Goal: Task Accomplishment & Management: Manage account settings

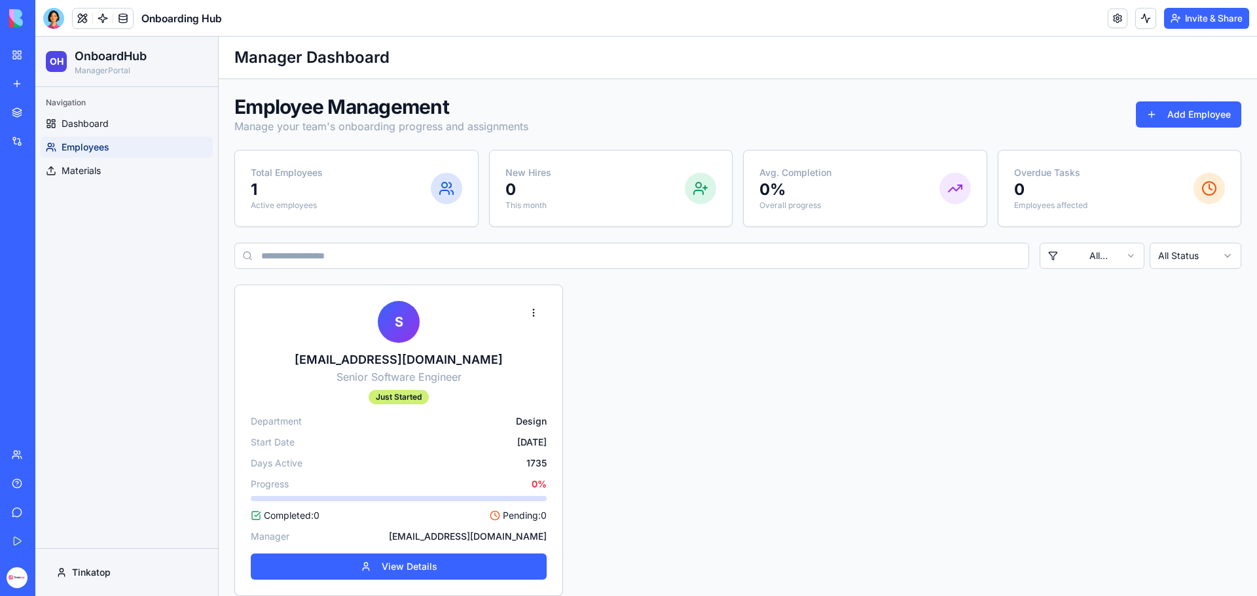
click at [46, 81] on div "New app" at bounding box center [39, 83] width 17 height 13
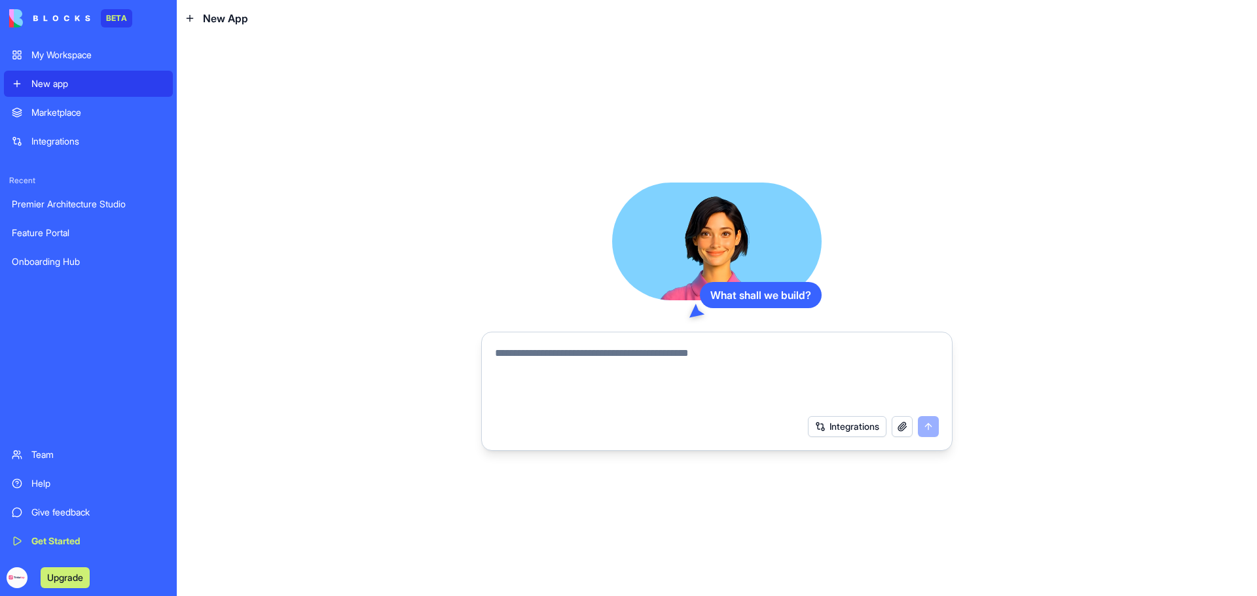
click at [55, 55] on div "My Workspace" at bounding box center [98, 54] width 134 height 13
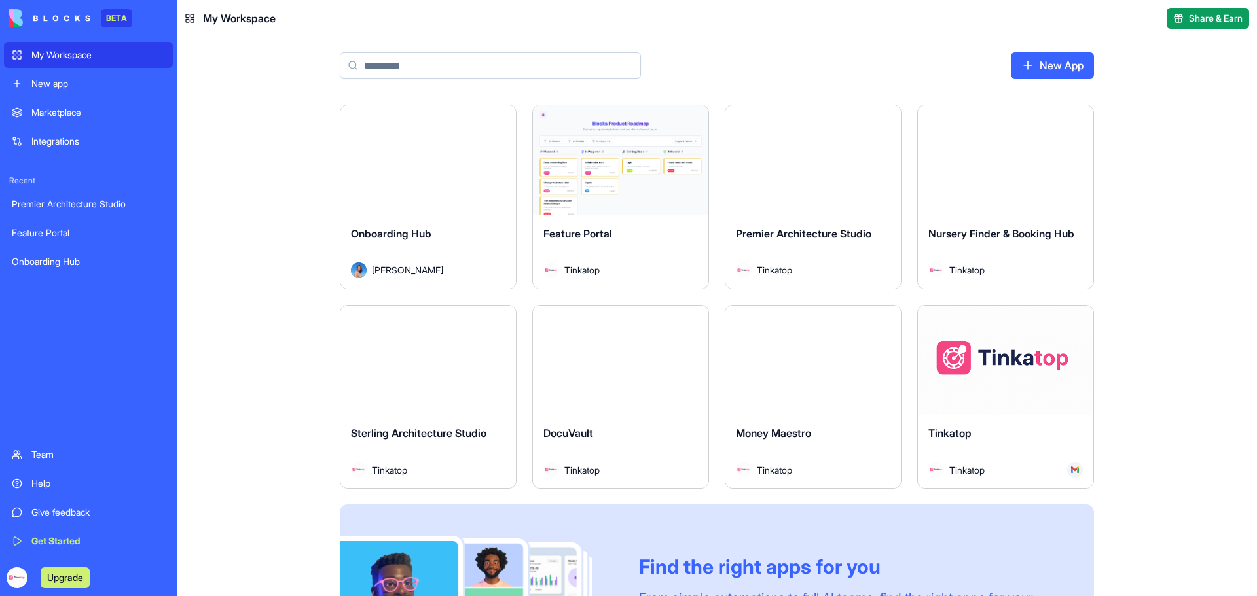
click at [842, 169] on button "Launch" at bounding box center [813, 160] width 98 height 26
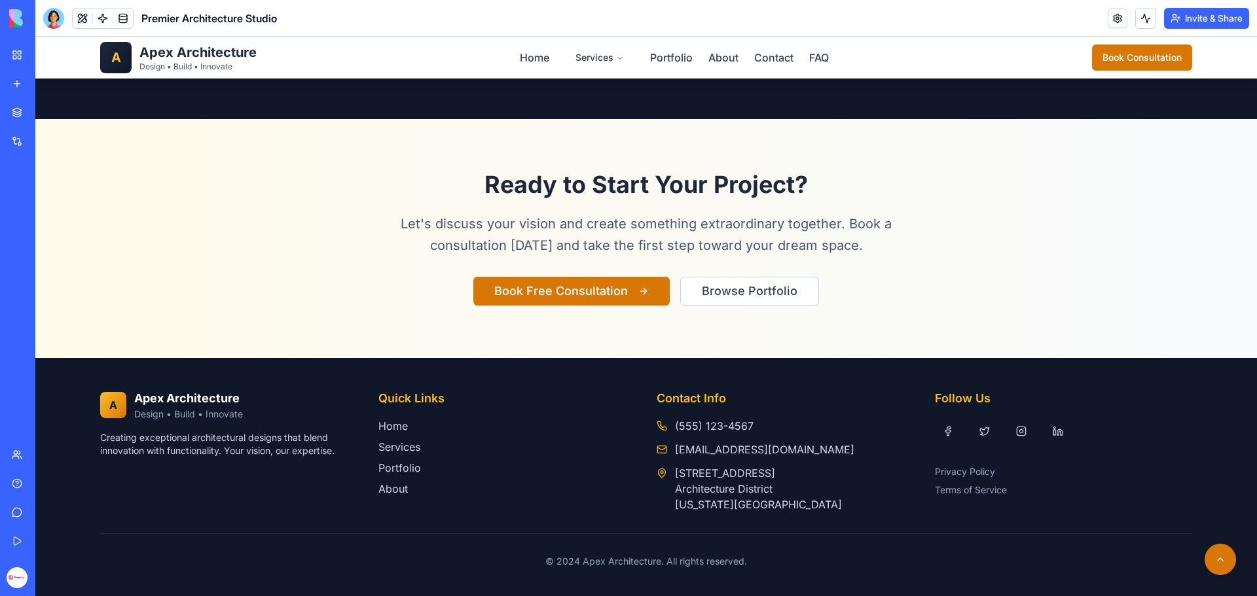
scroll to position [2340, 0]
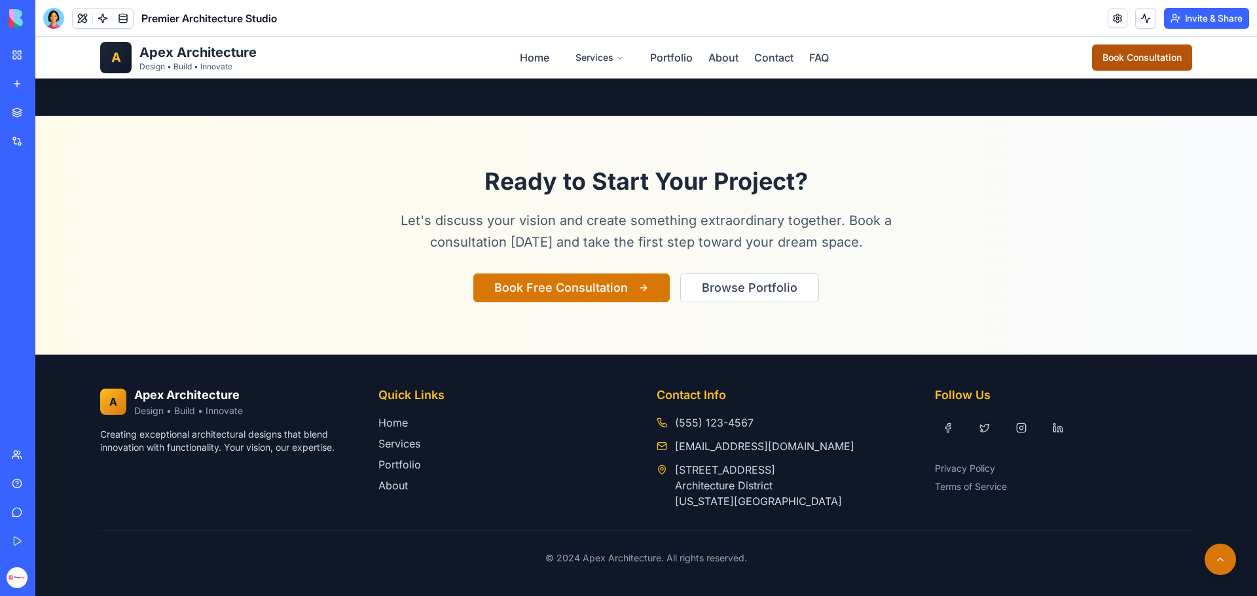
click at [1110, 60] on button "Book Consultation" at bounding box center [1142, 58] width 100 height 26
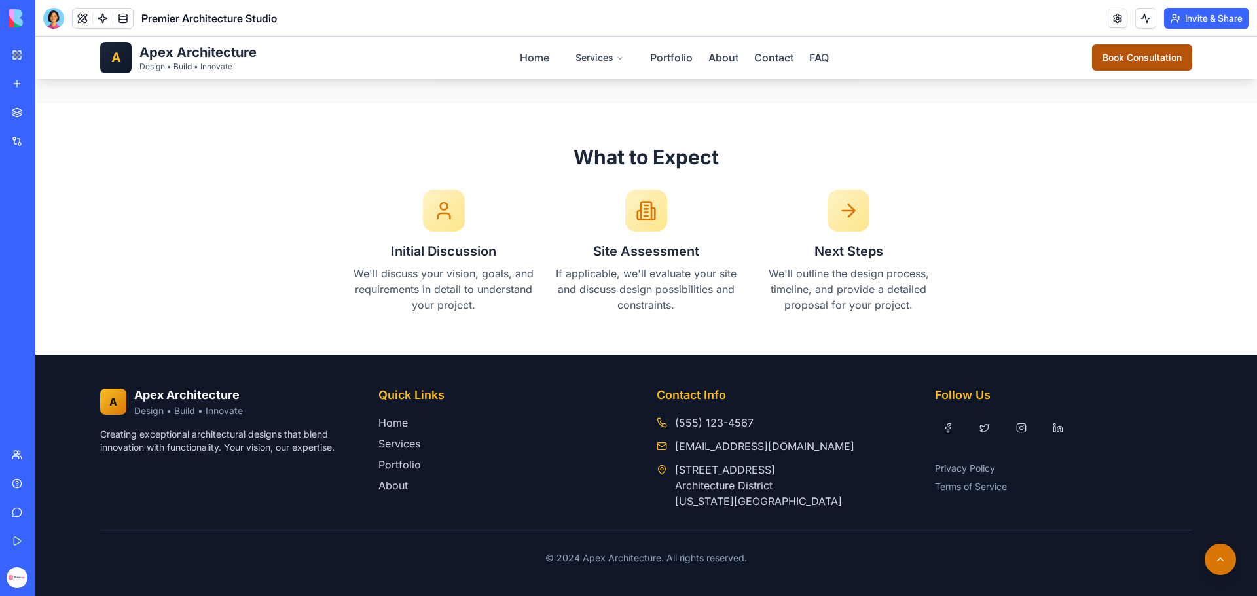
click at [1113, 58] on button "Book Consultation" at bounding box center [1142, 58] width 100 height 26
click at [1212, 556] on button at bounding box center [1219, 559] width 31 height 31
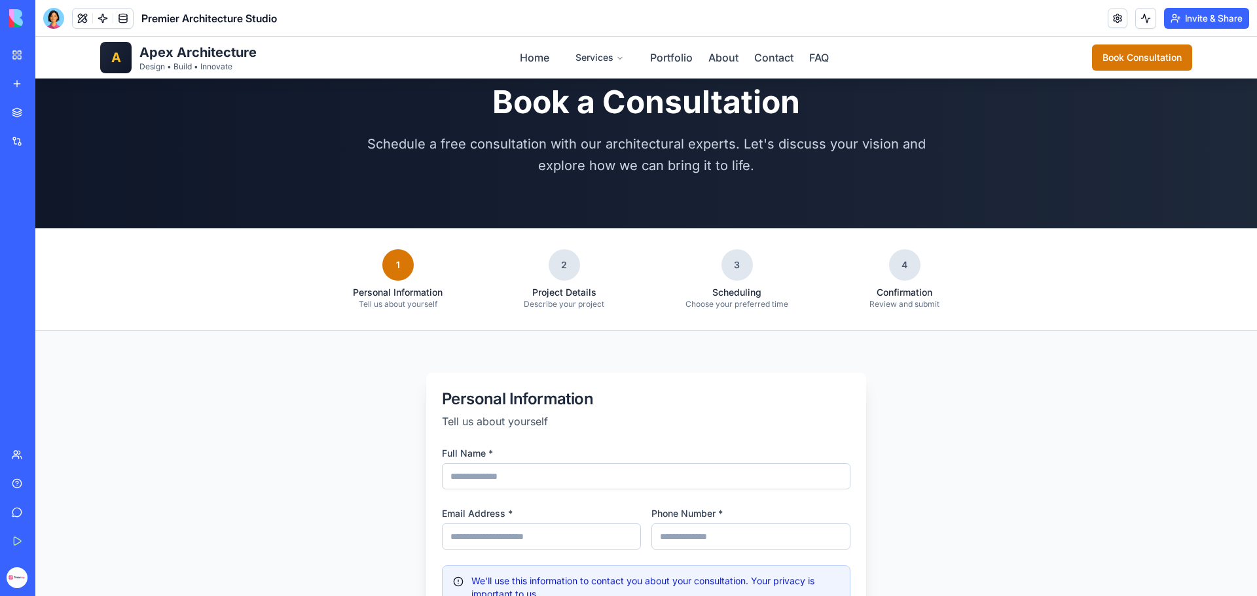
scroll to position [327, 0]
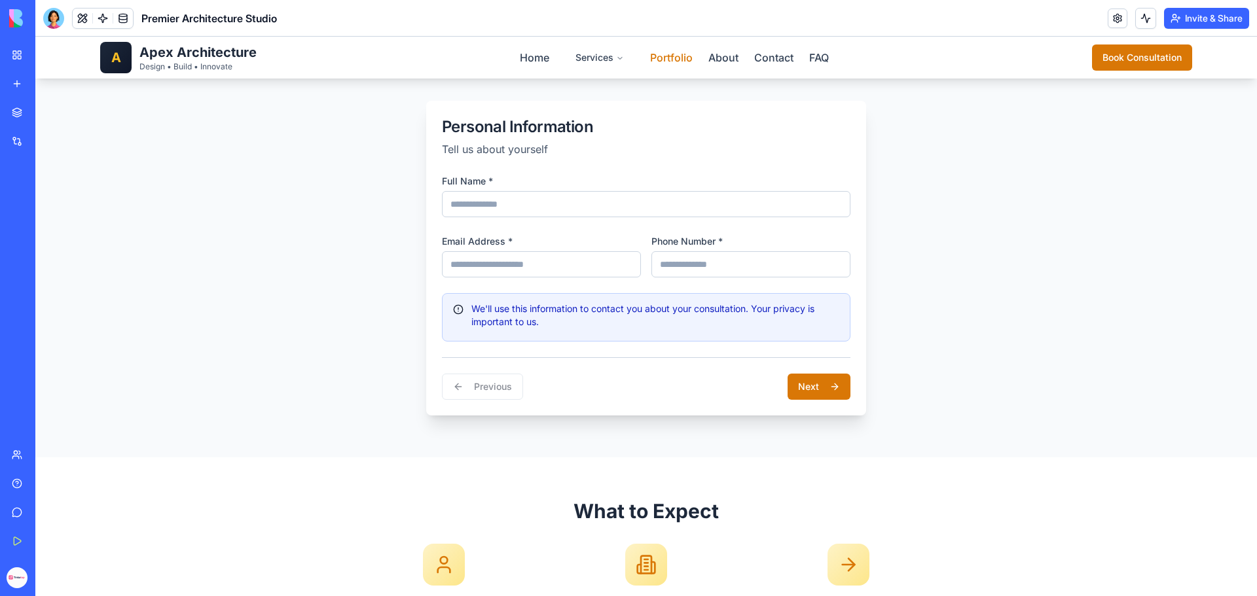
click at [670, 58] on link "Portfolio" at bounding box center [671, 57] width 43 height 13
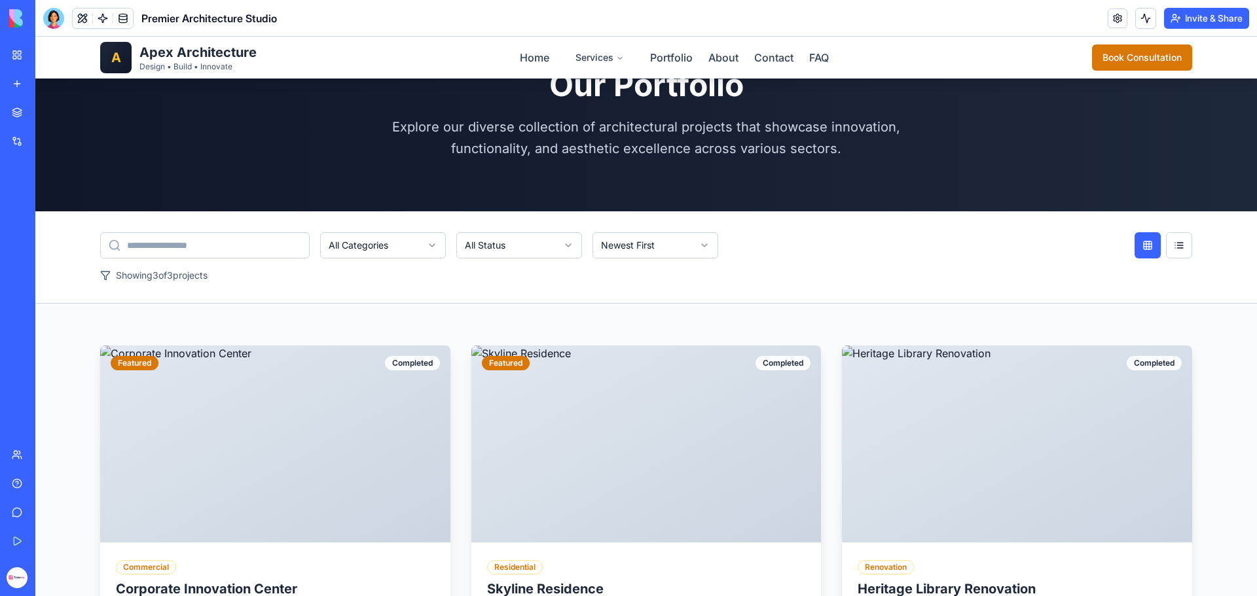
scroll to position [65, 0]
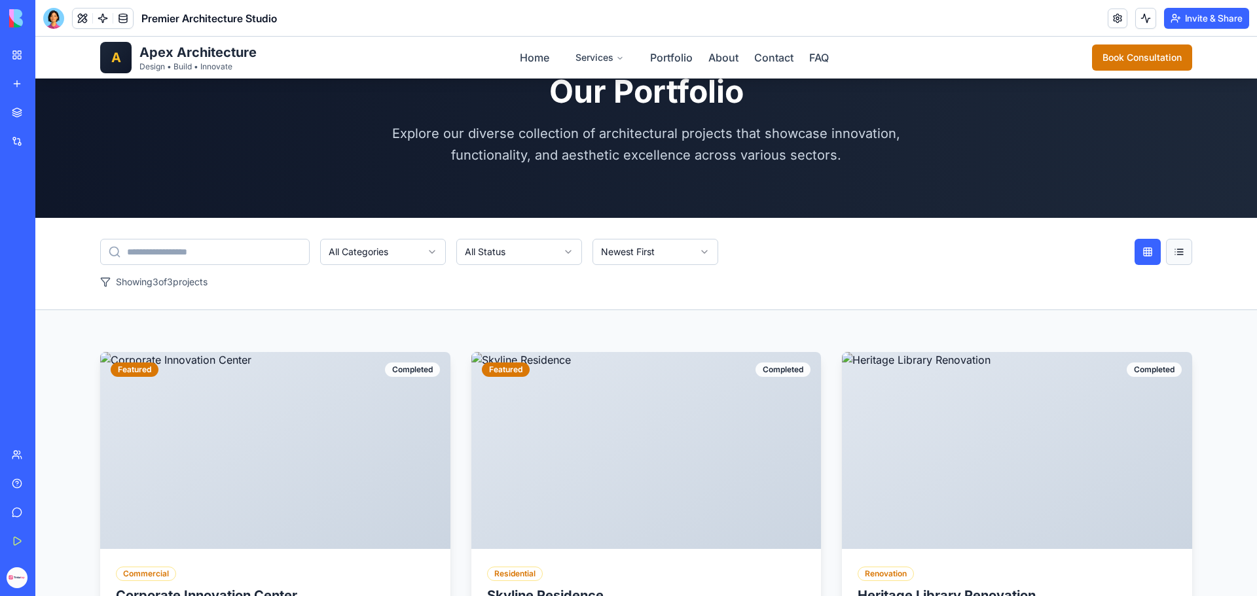
click at [1182, 250] on button at bounding box center [1179, 252] width 26 height 26
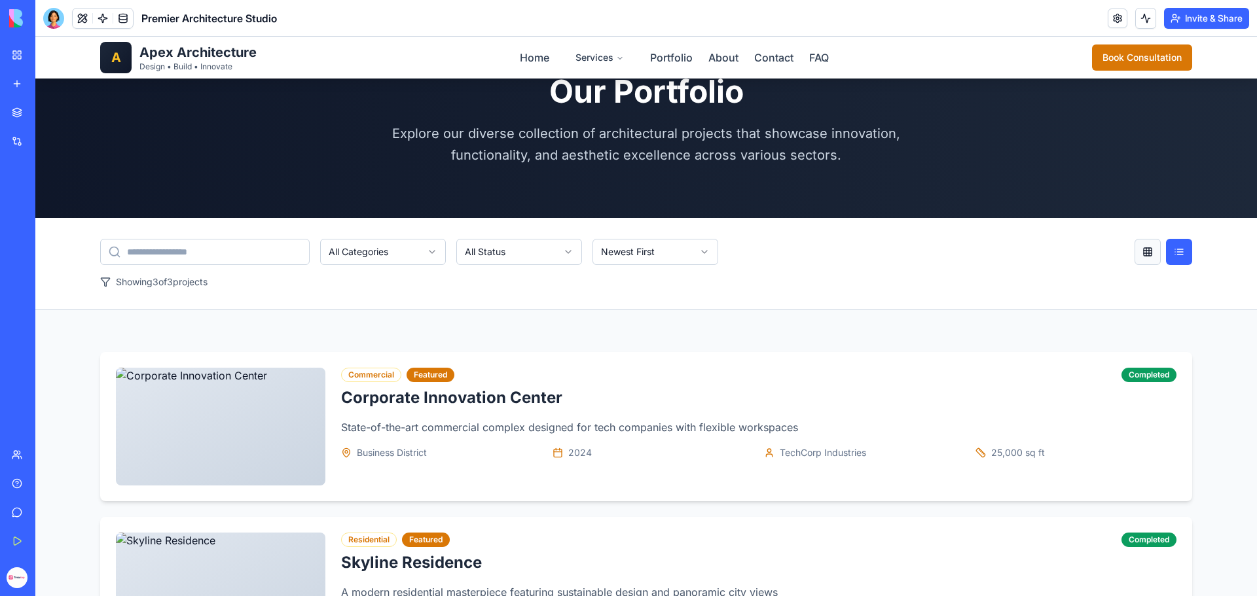
click at [1141, 250] on button at bounding box center [1147, 252] width 26 height 26
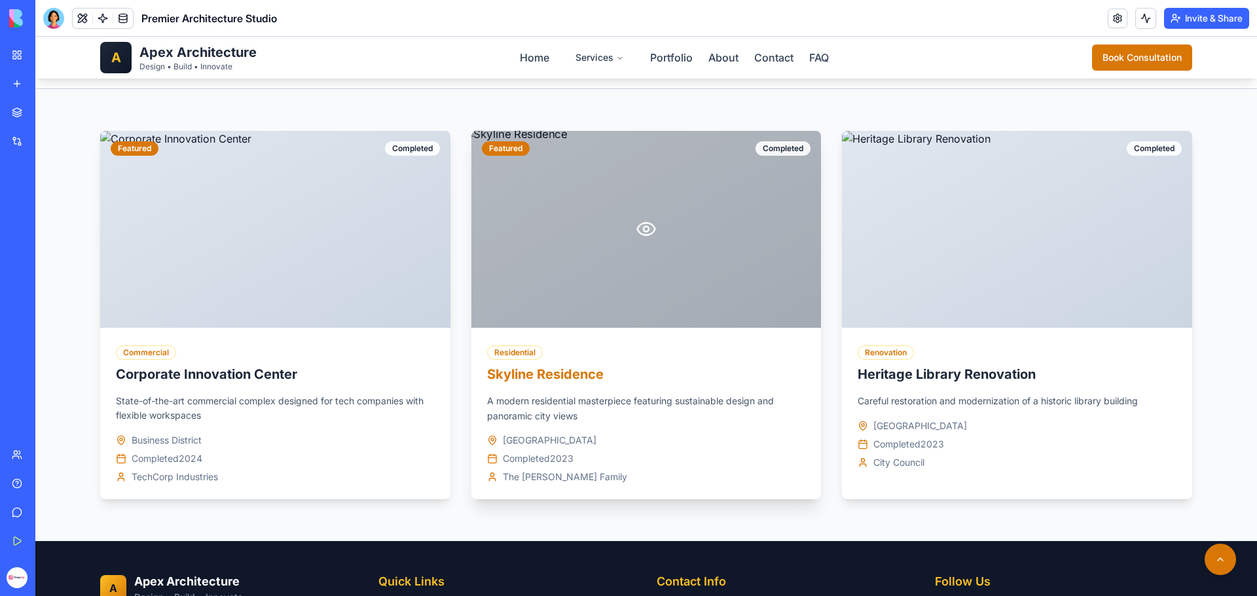
scroll to position [473, 0]
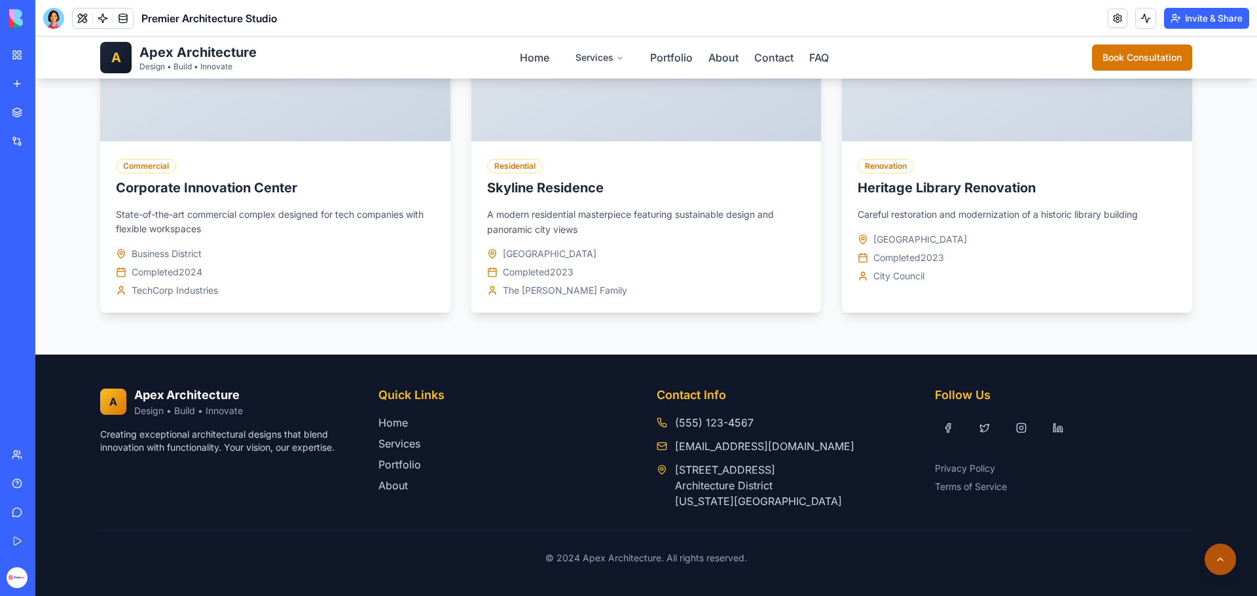
click at [1210, 548] on button at bounding box center [1219, 559] width 31 height 31
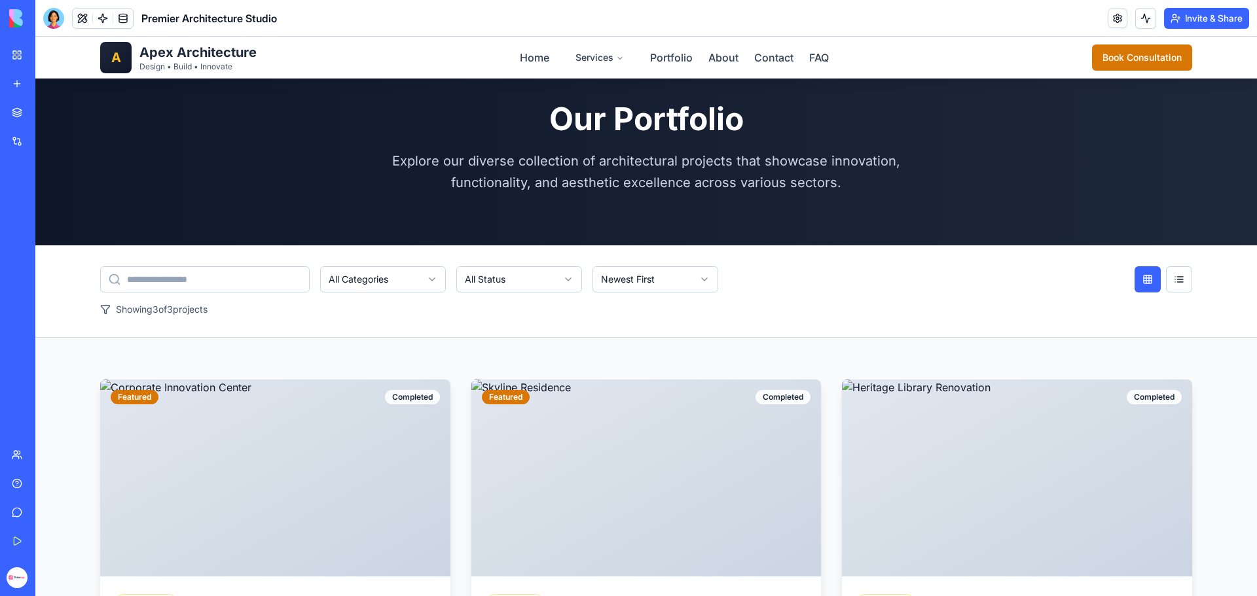
scroll to position [0, 0]
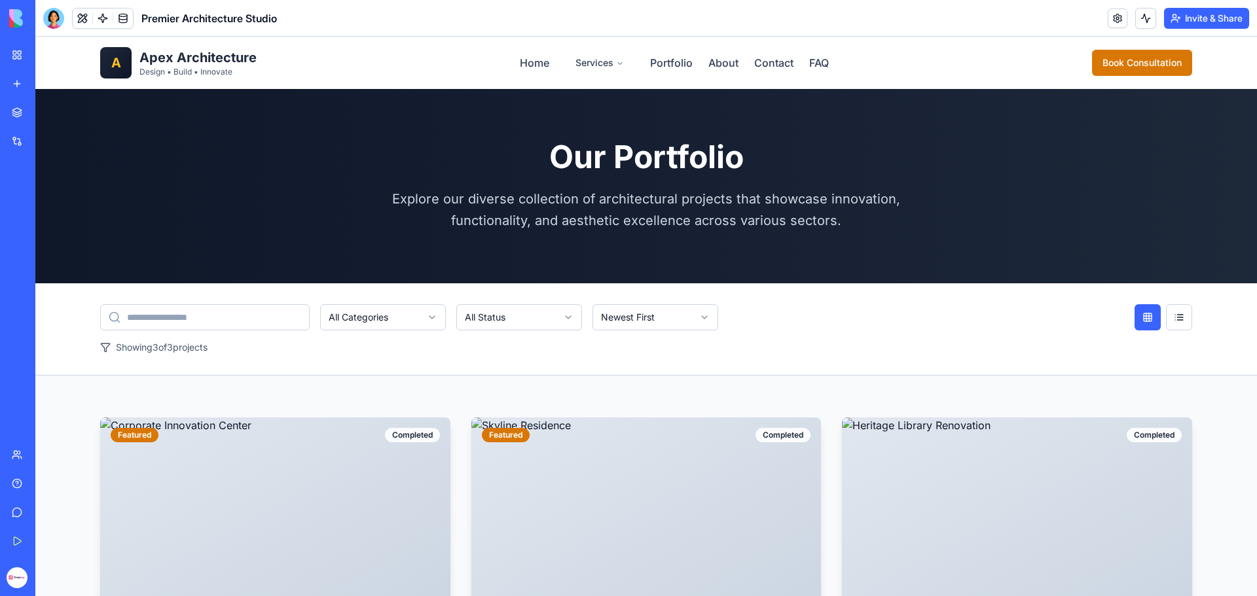
drag, startPoint x: 1254, startPoint y: 71, endPoint x: 1291, endPoint y: 51, distance: 42.5
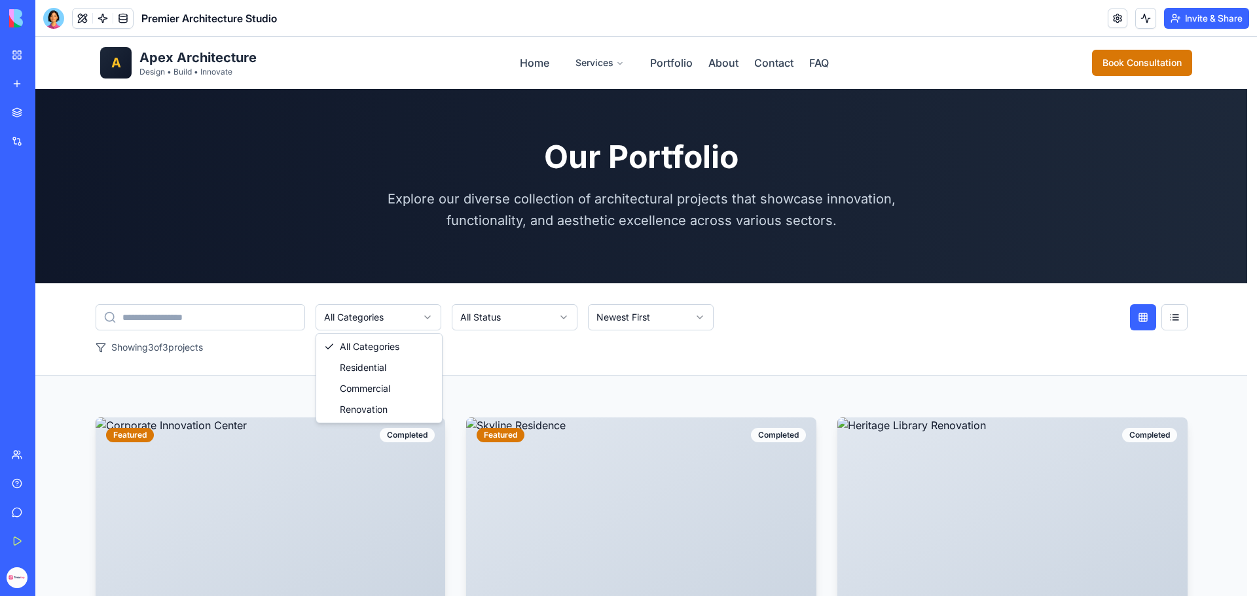
click at [359, 313] on html "A Apex Architecture Design • Build • Innovate Home Services Portfolio About Con…" at bounding box center [645, 553] width 1221 height 1033
click at [471, 334] on html "A Apex Architecture Design • Build • Innovate Home Services Portfolio About Con…" at bounding box center [645, 553] width 1221 height 1033
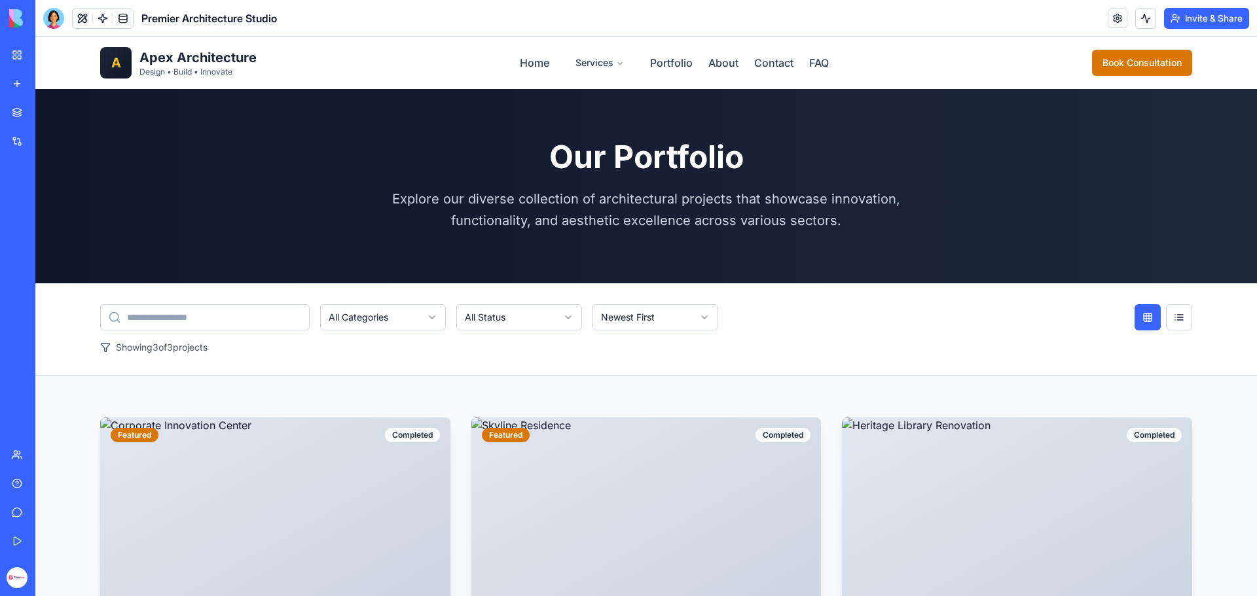
click at [482, 323] on html "A Apex Architecture Design • Build • Innovate Home Services Portfolio About Con…" at bounding box center [645, 553] width 1221 height 1033
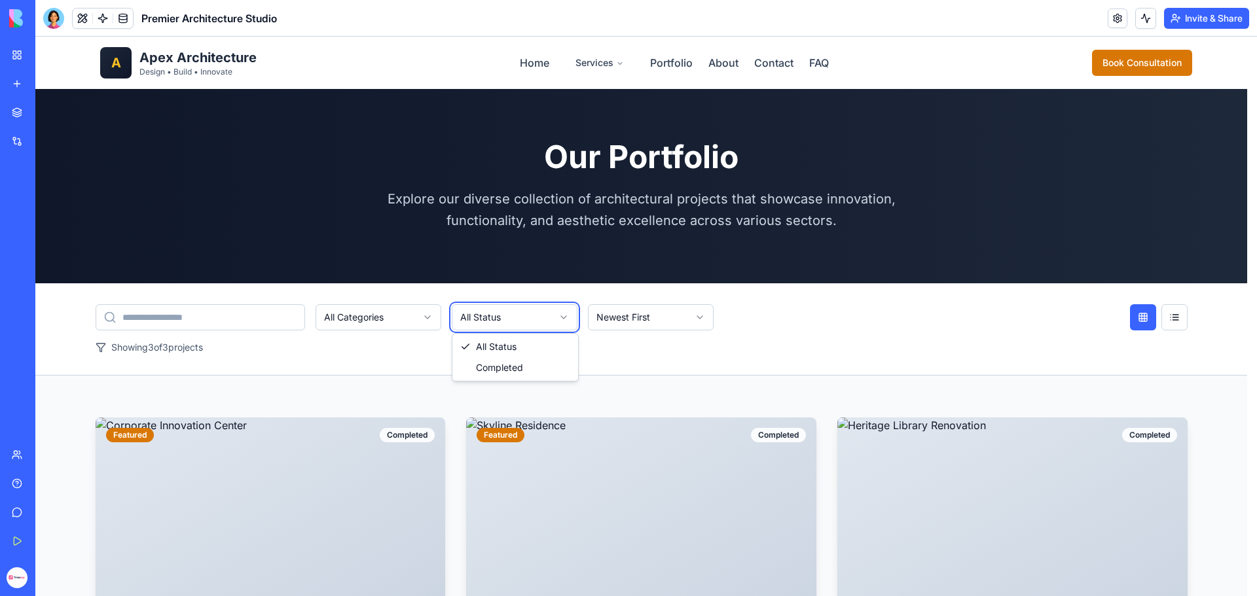
click at [99, 348] on html "A Apex Architecture Design • Build • Innovate Home Services Portfolio About Con…" at bounding box center [645, 553] width 1221 height 1033
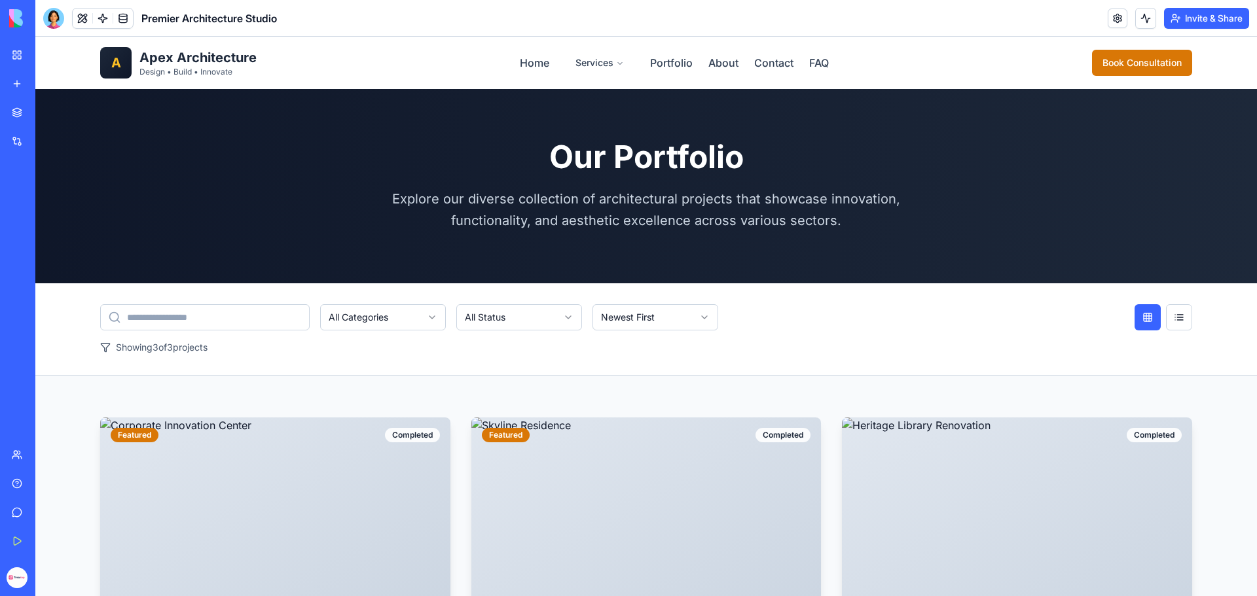
click at [101, 348] on icon at bounding box center [105, 348] width 9 height 9
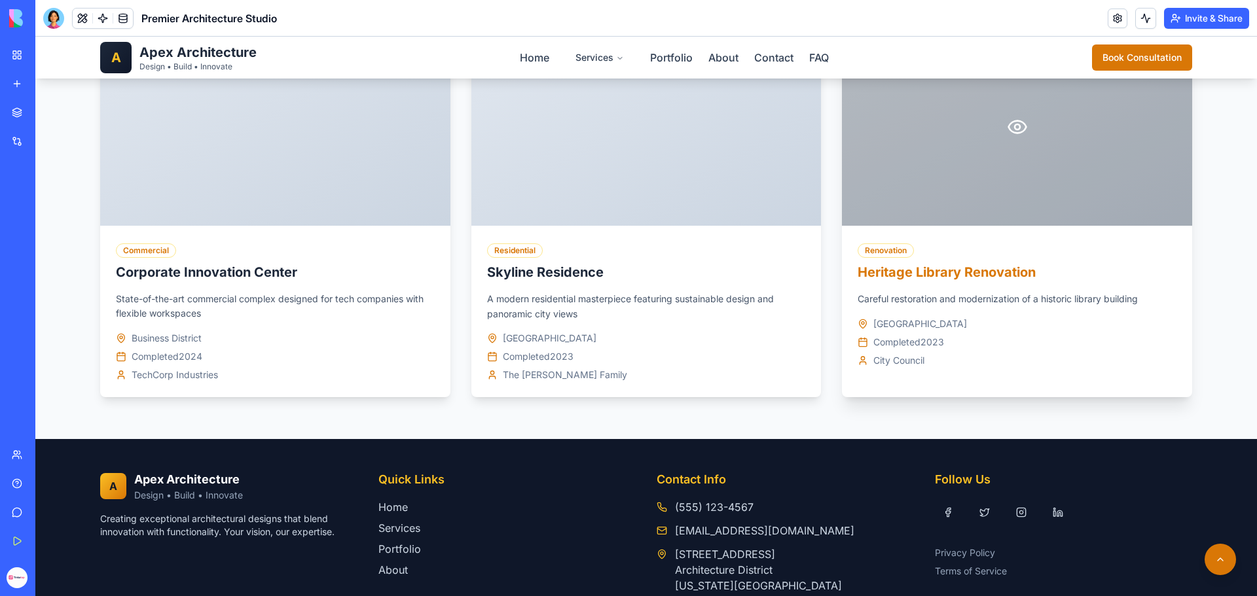
scroll to position [473, 0]
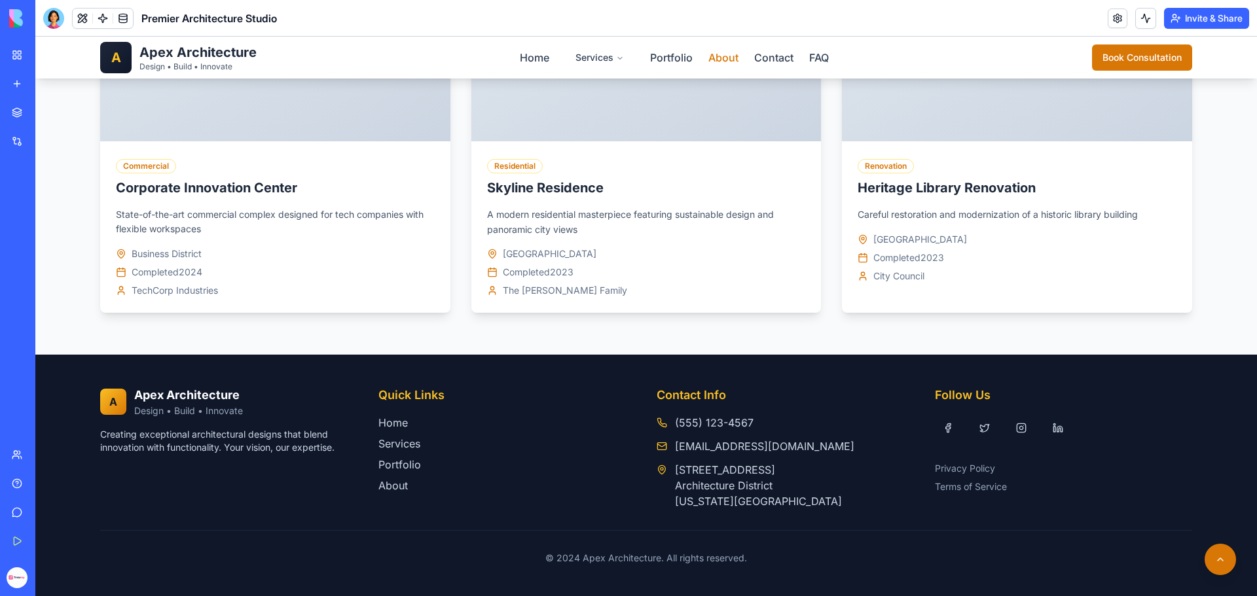
click at [724, 60] on link "About" at bounding box center [723, 57] width 30 height 13
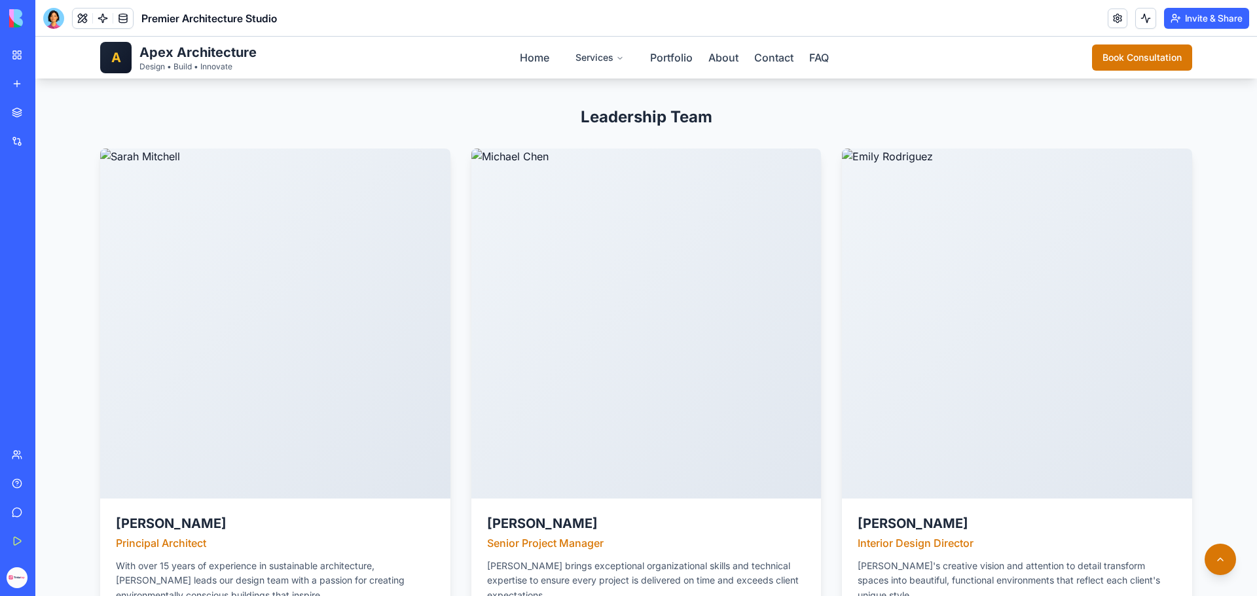
scroll to position [2764, 0]
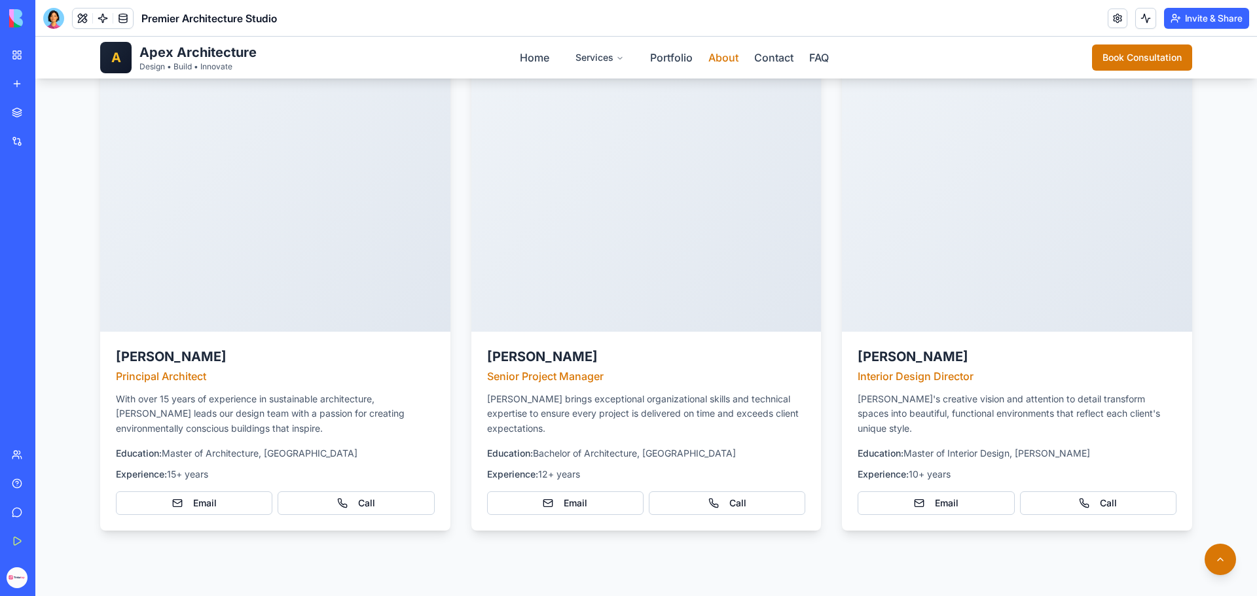
click at [714, 54] on link "About" at bounding box center [723, 57] width 30 height 13
click at [769, 54] on link "Contact" at bounding box center [773, 57] width 39 height 13
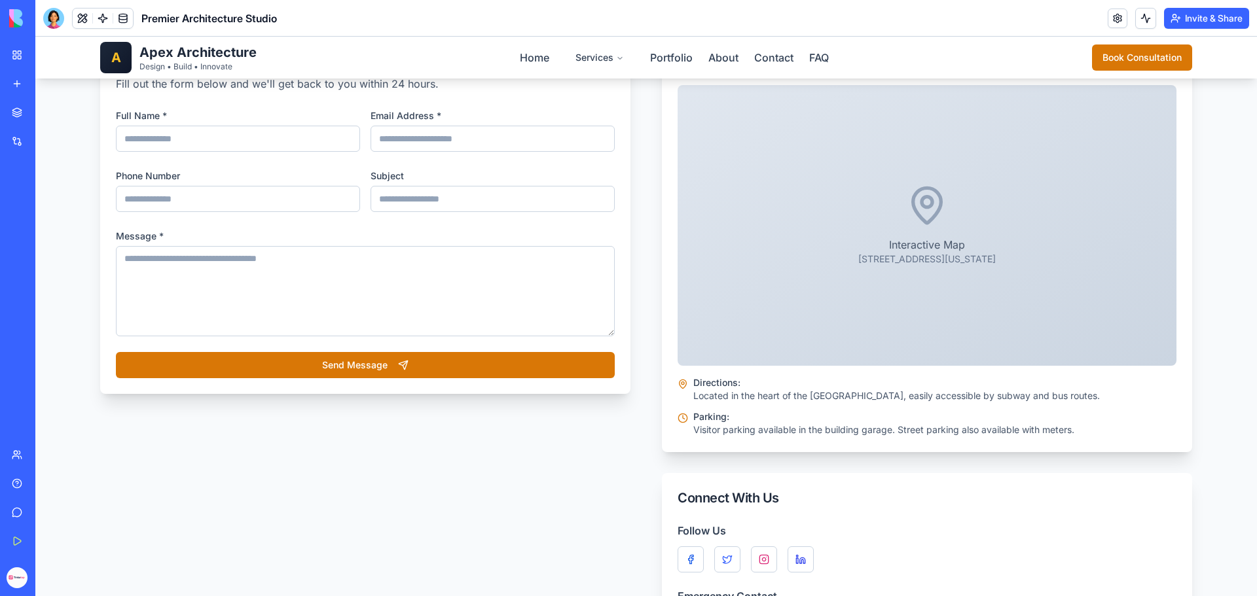
scroll to position [668, 0]
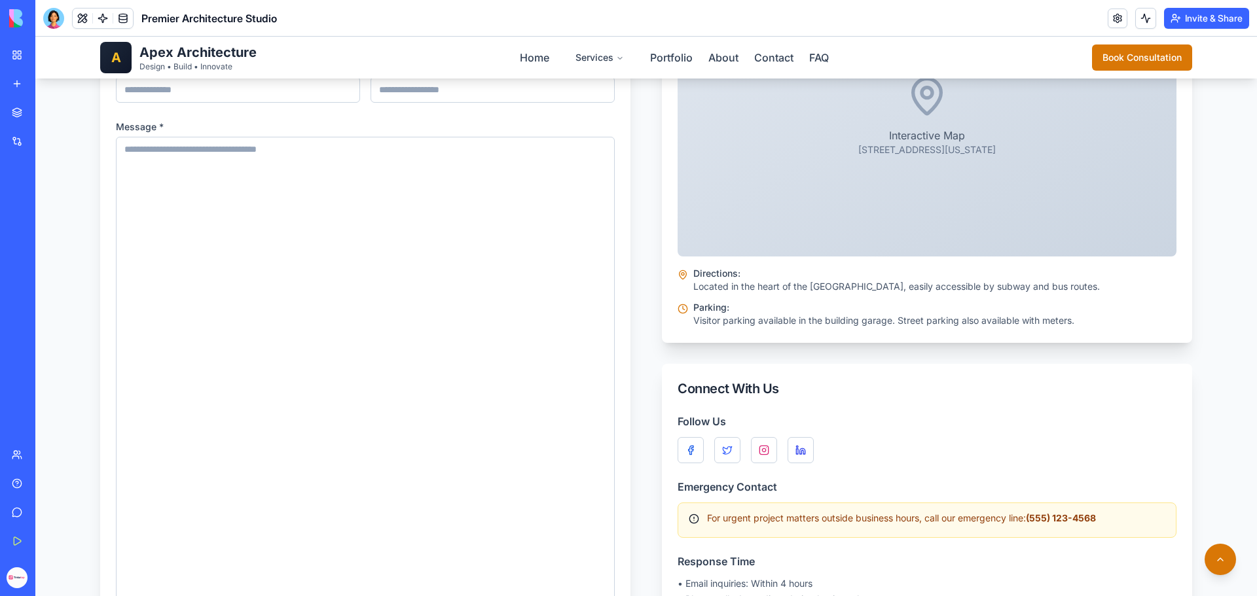
drag, startPoint x: 569, startPoint y: 175, endPoint x: 523, endPoint y: 556, distance: 383.8
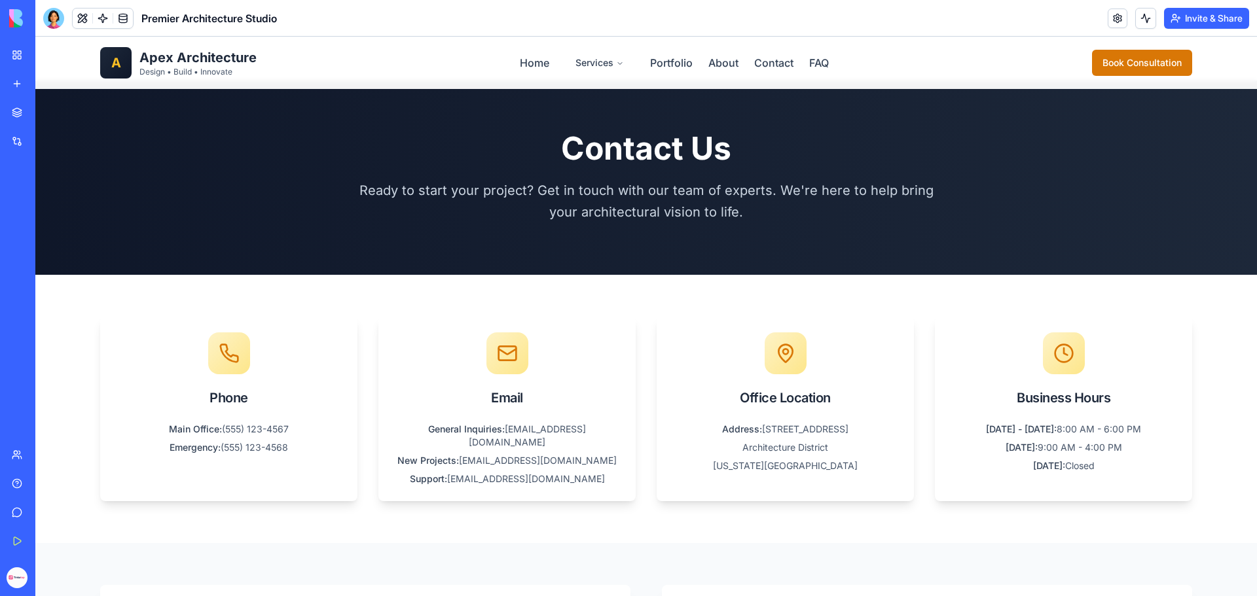
scroll to position [0, 0]
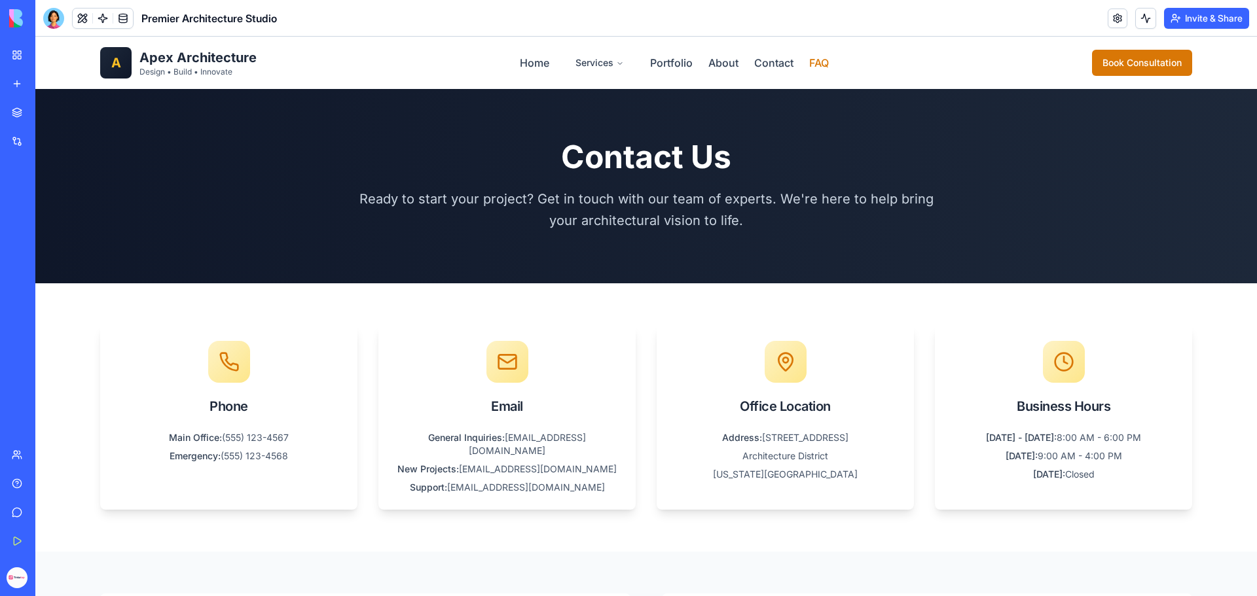
click at [817, 61] on link "FAQ" at bounding box center [819, 62] width 20 height 13
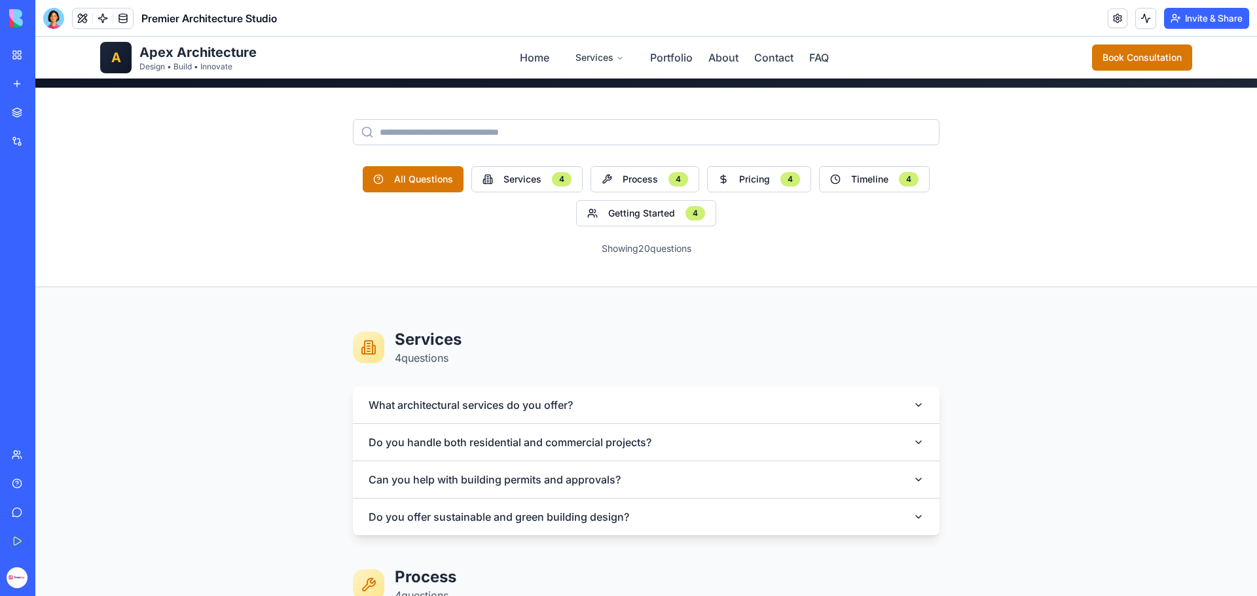
scroll to position [196, 0]
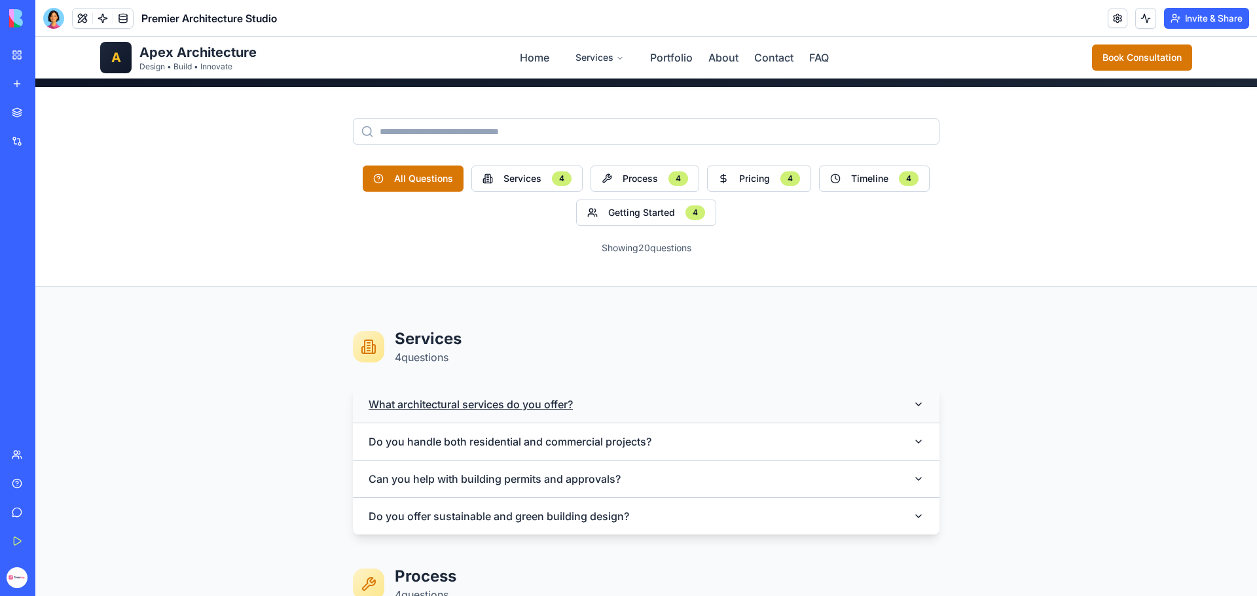
click at [711, 406] on button "What architectural services do you offer?" at bounding box center [646, 404] width 586 height 37
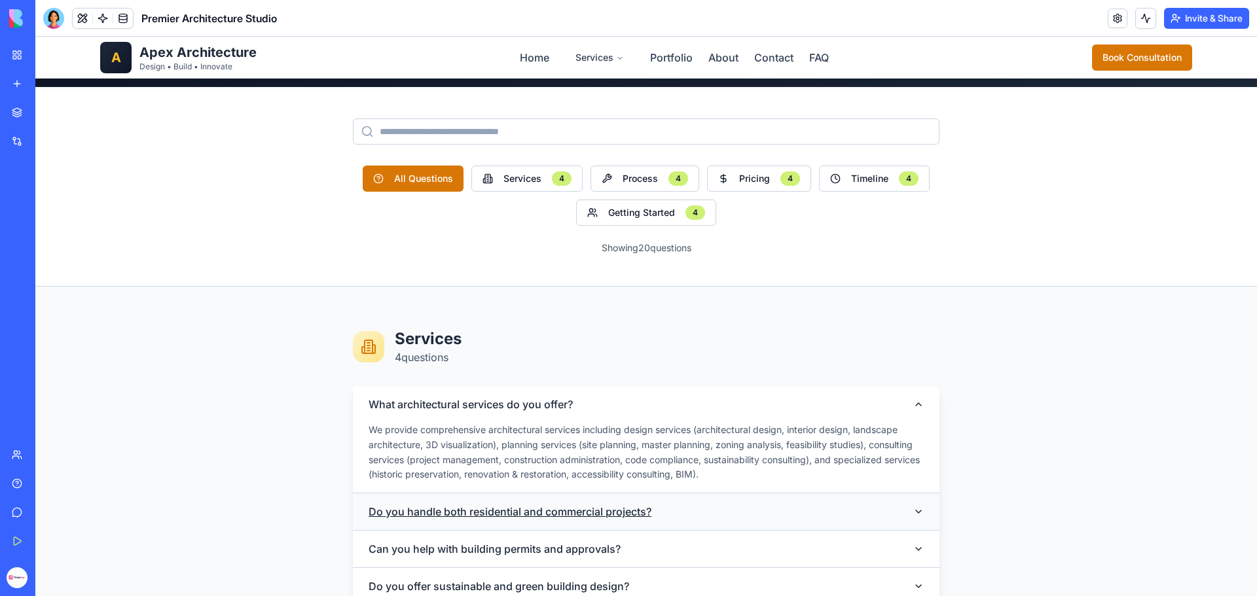
click at [602, 503] on button "Do you handle both residential and commercial projects?" at bounding box center [646, 512] width 586 height 37
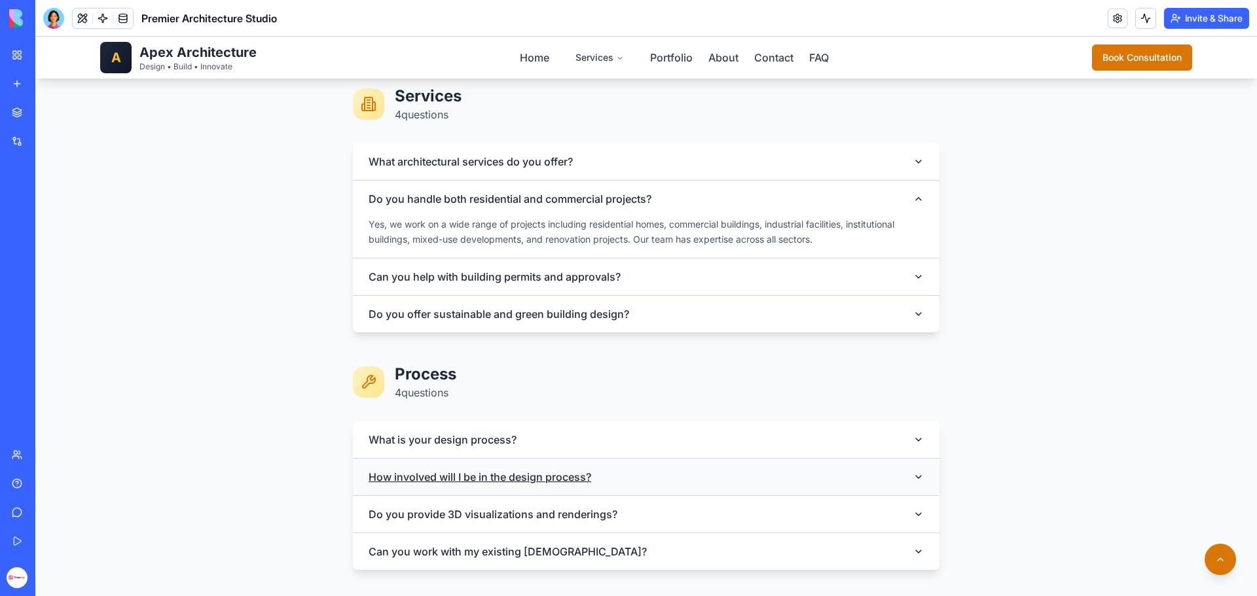
scroll to position [458, 0]
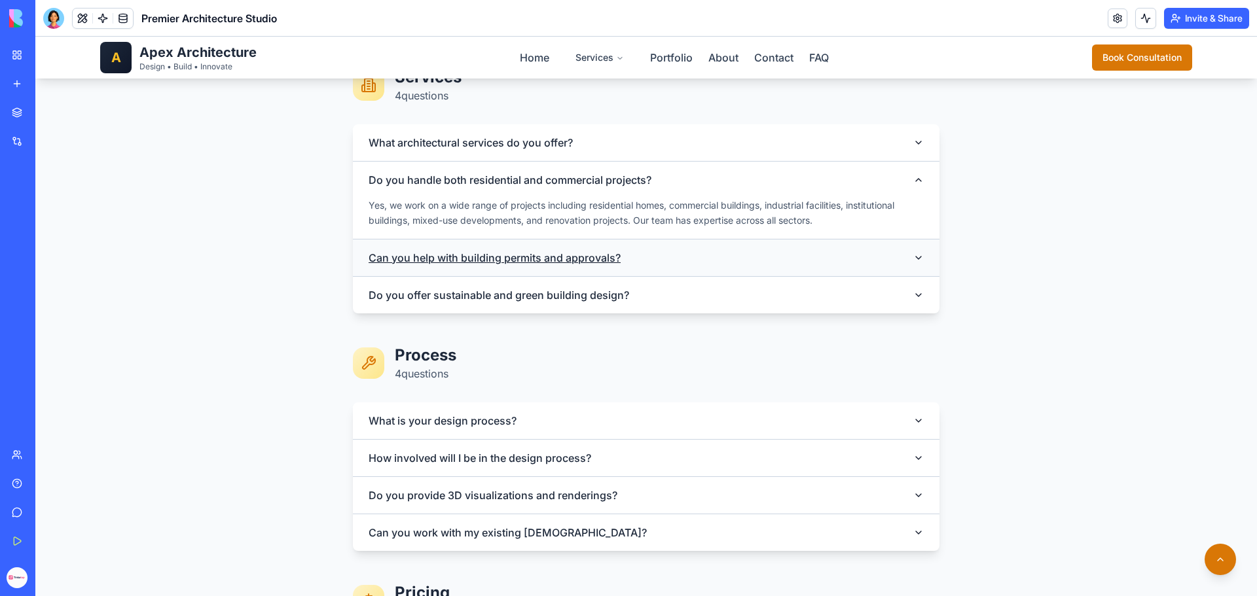
click at [583, 260] on span "Can you help with building permits and approvals?" at bounding box center [499, 258] width 262 height 16
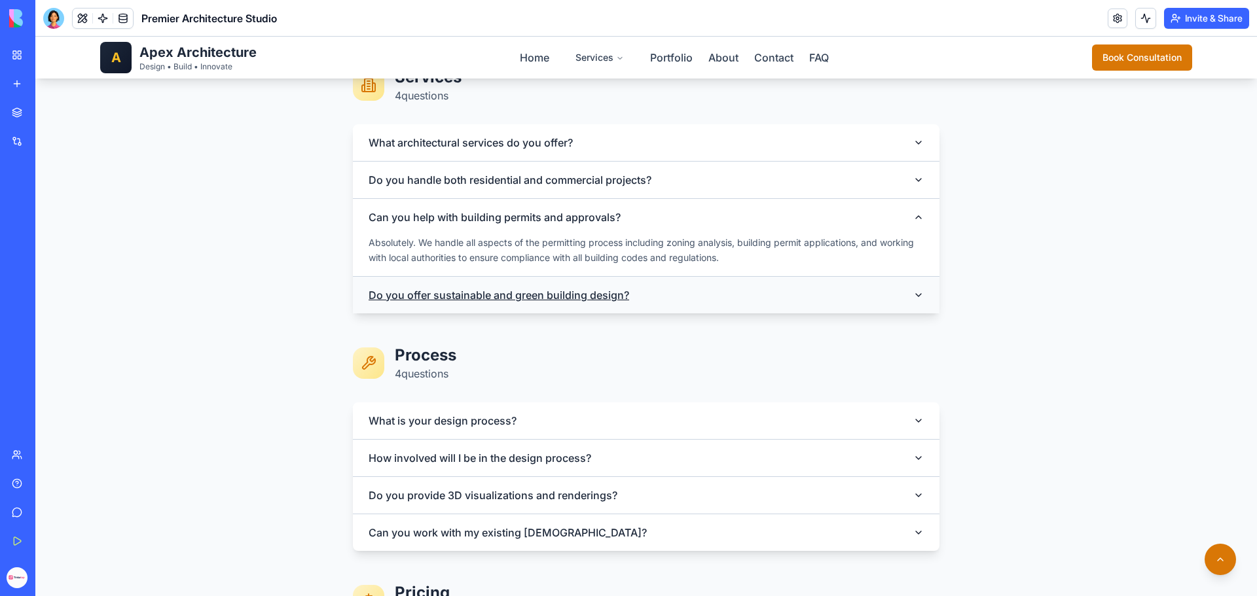
click at [579, 301] on span "Do you offer sustainable and green building design?" at bounding box center [503, 295] width 271 height 16
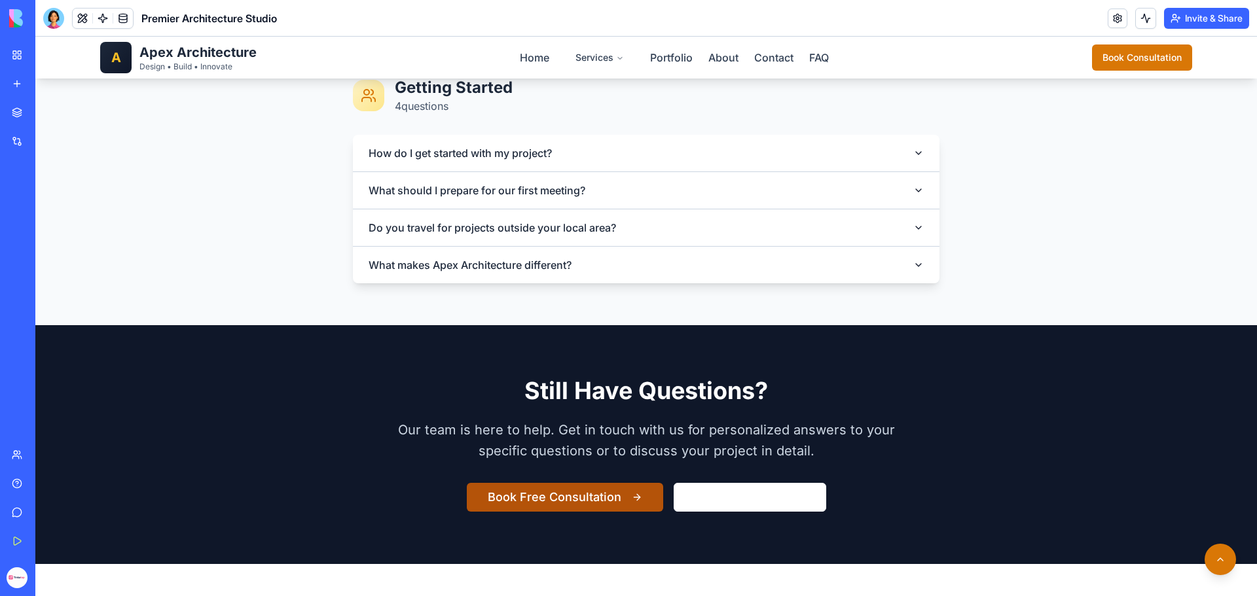
scroll to position [1571, 0]
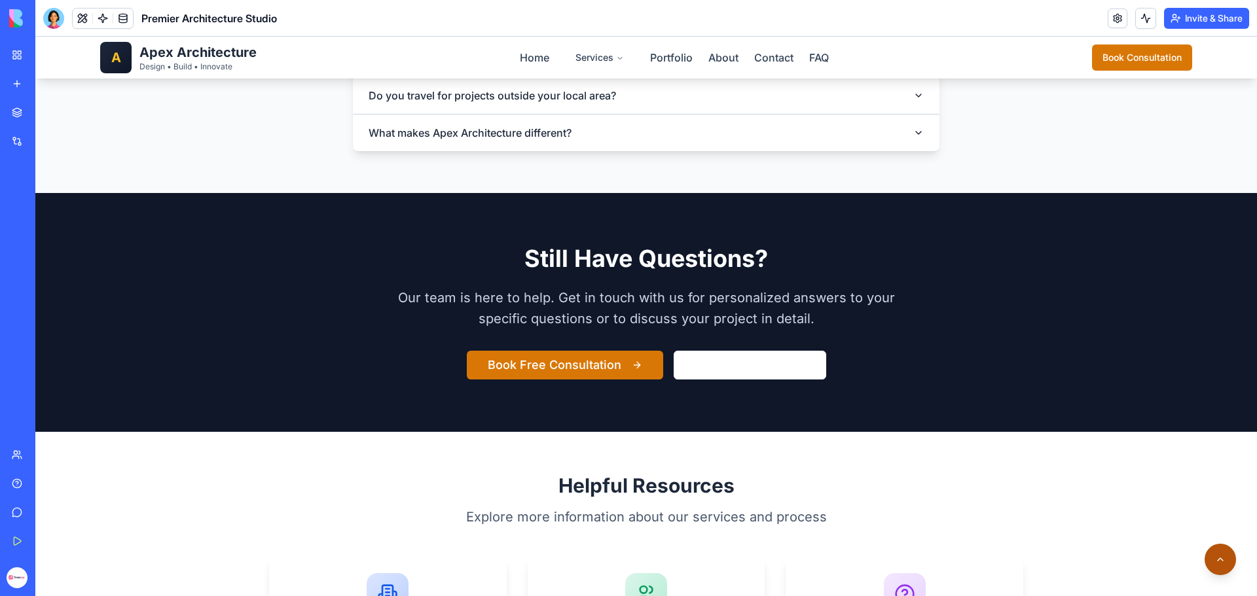
click at [1213, 558] on button at bounding box center [1219, 559] width 31 height 31
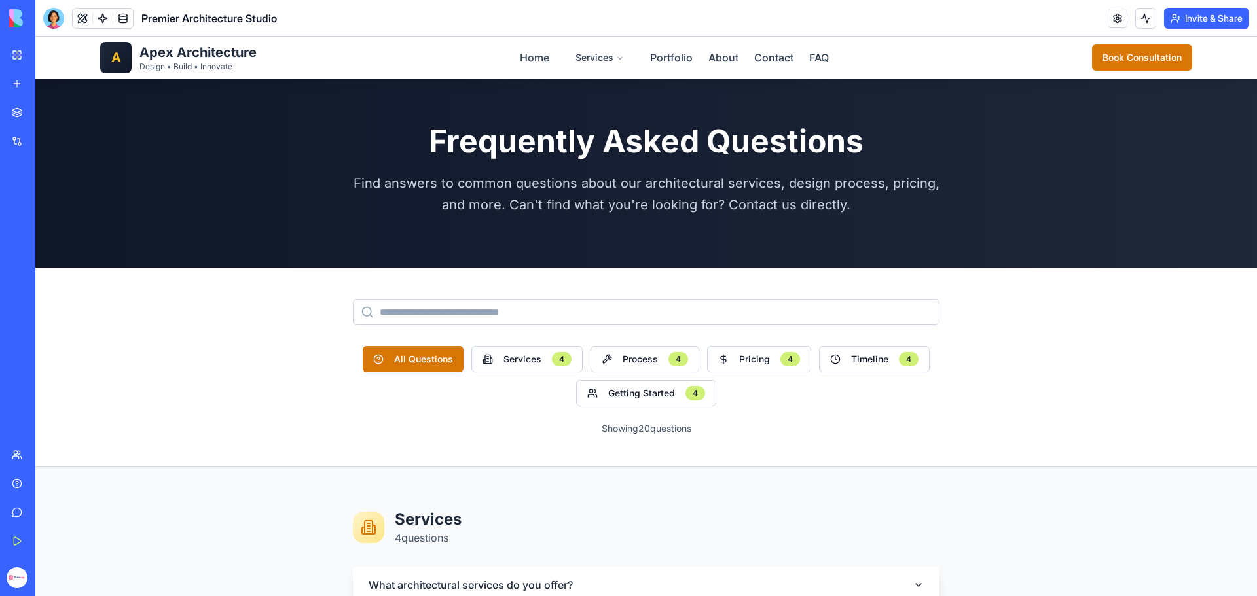
scroll to position [0, 0]
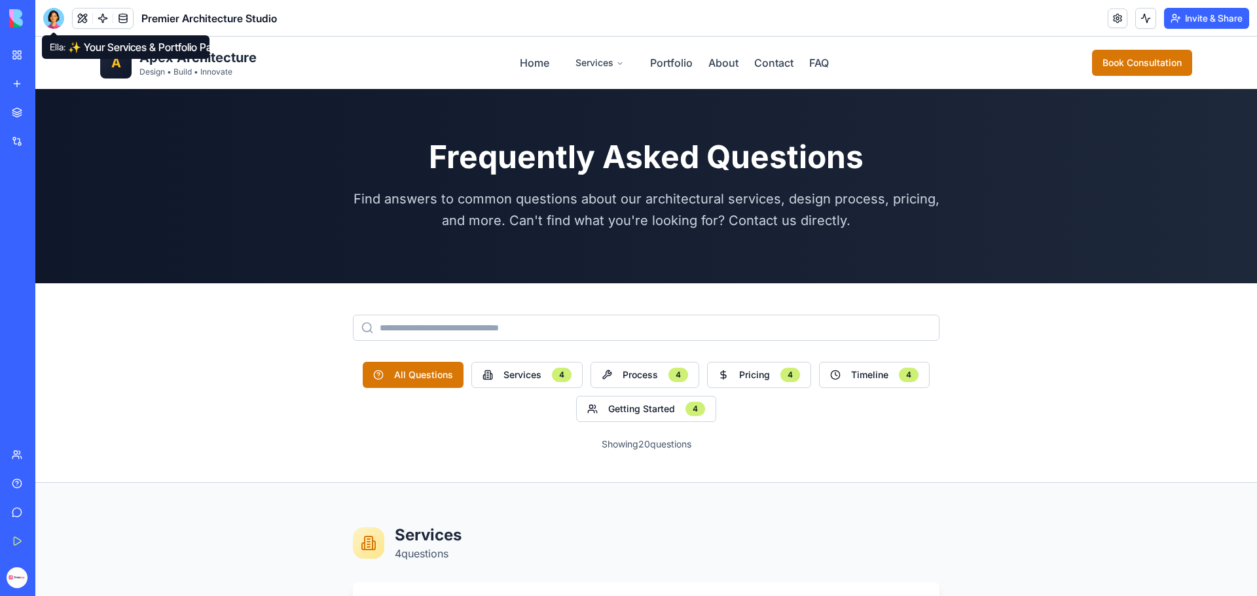
click at [50, 20] on div at bounding box center [53, 18] width 21 height 21
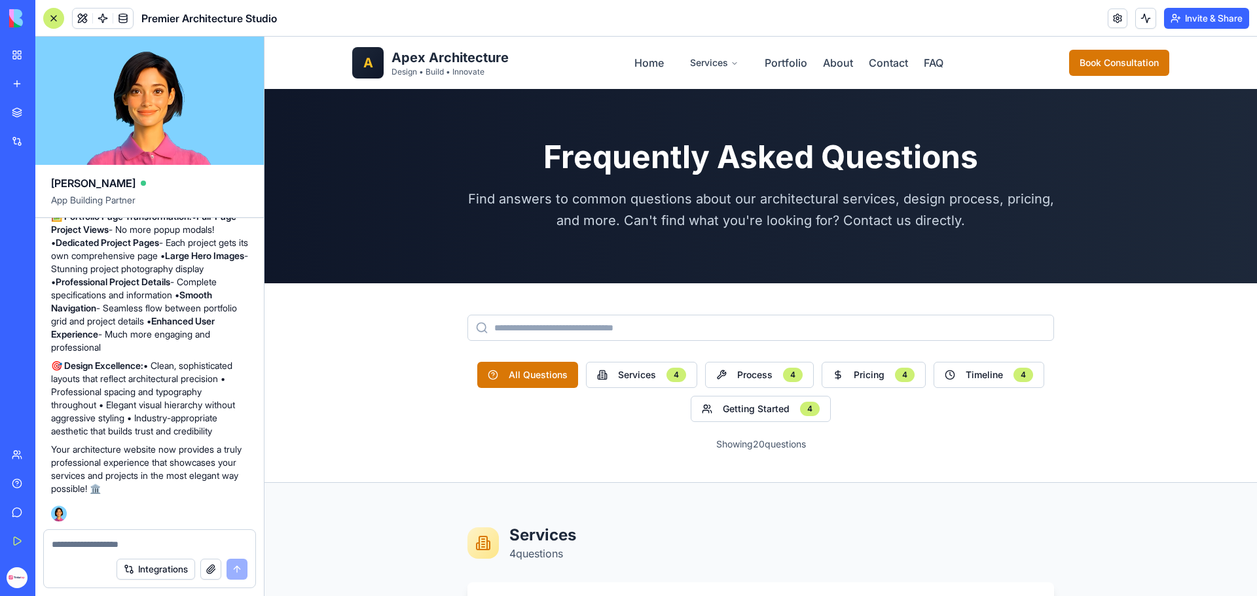
click at [159, 545] on textarea at bounding box center [150, 544] width 196 height 13
type textarea "*"
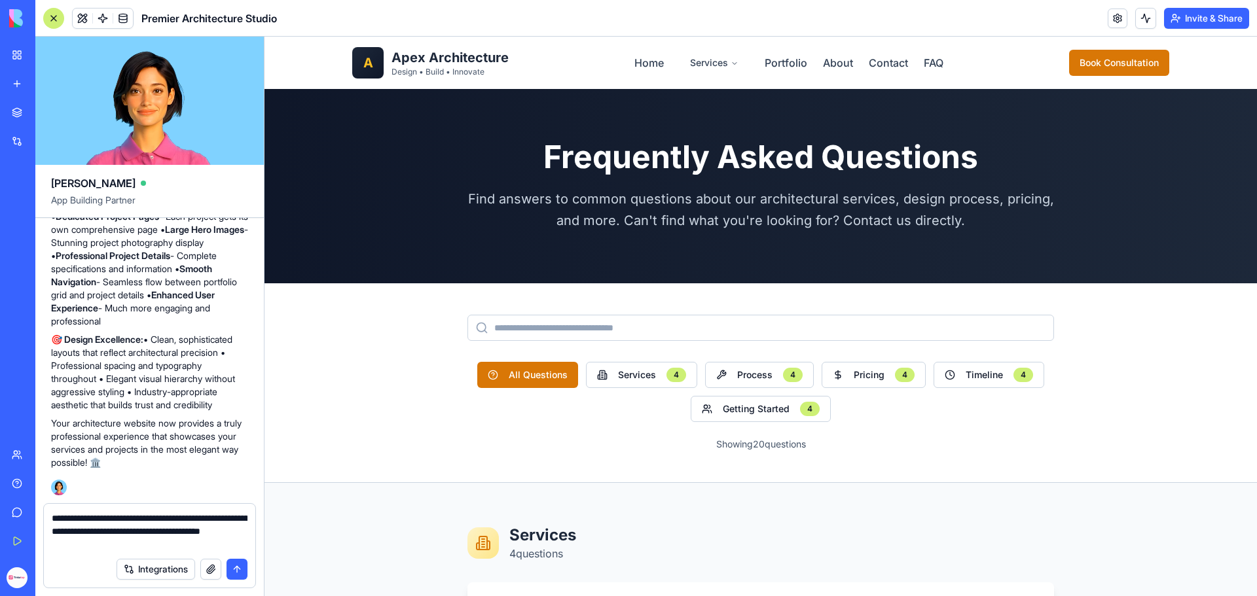
type textarea "**********"
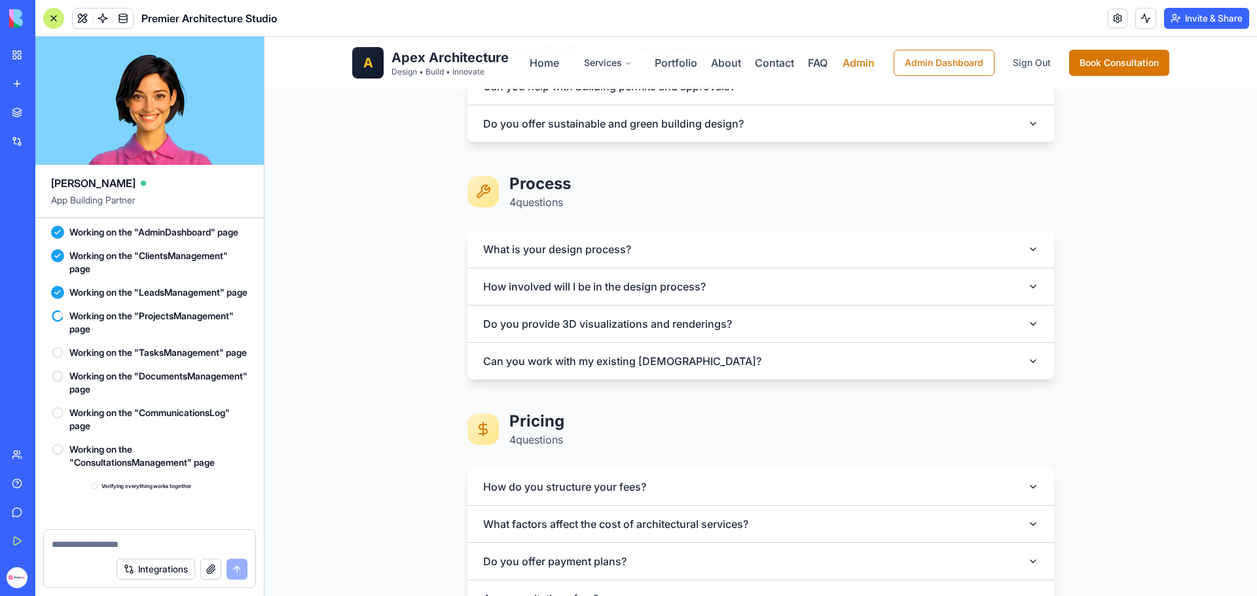
scroll to position [5024, 0]
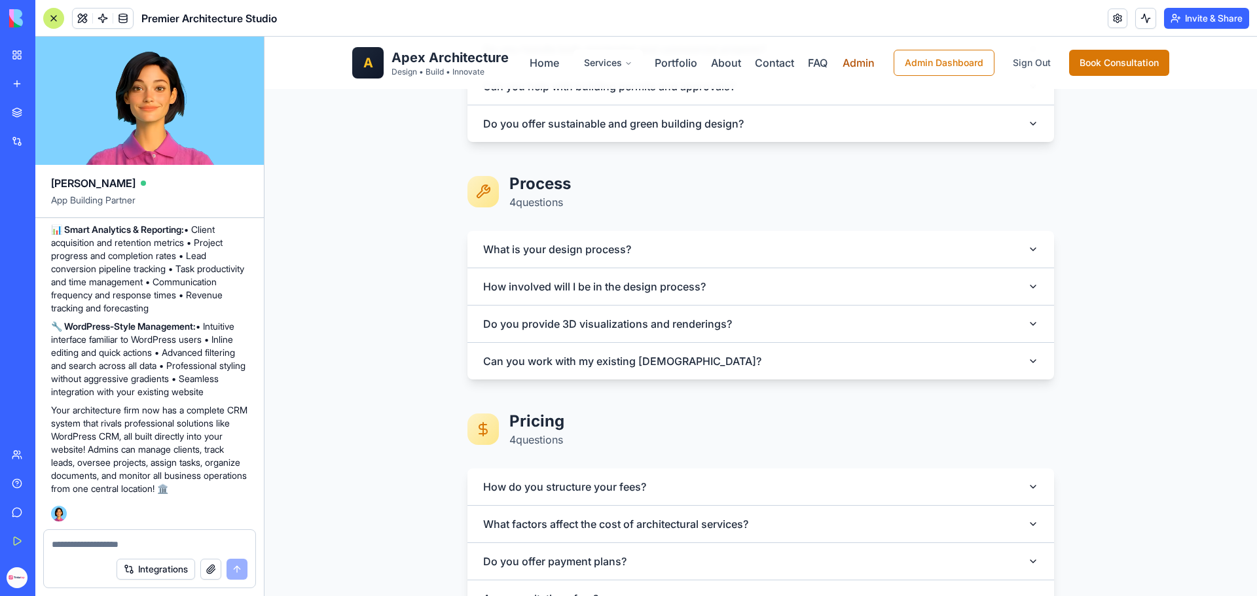
click at [853, 61] on link "Admin" at bounding box center [858, 62] width 32 height 13
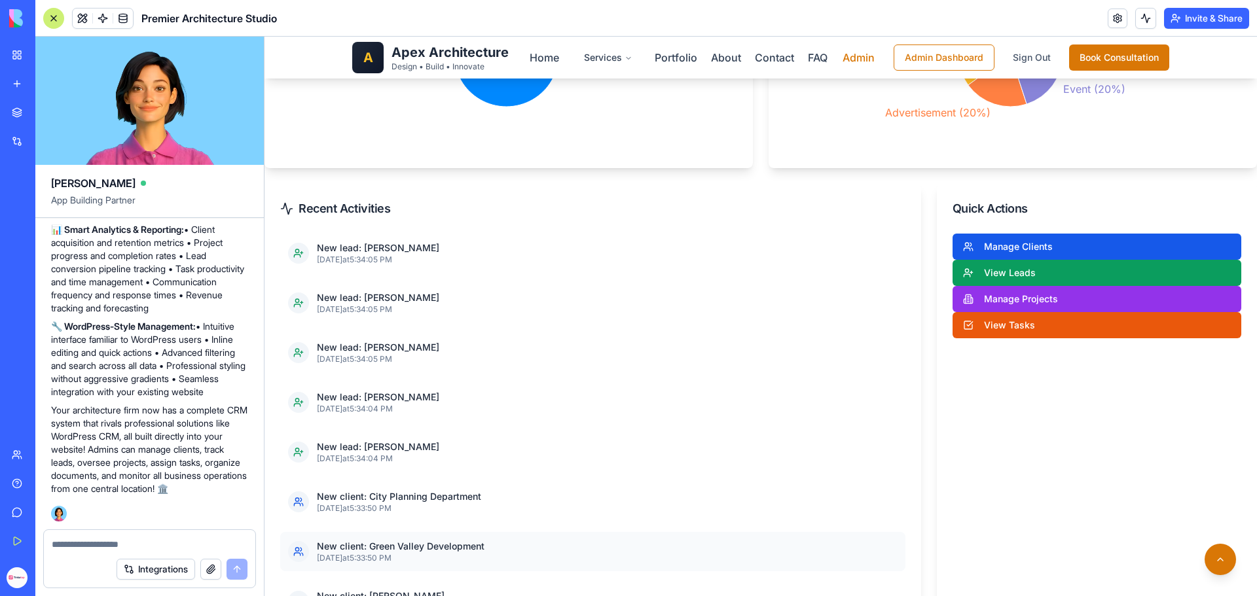
scroll to position [851, 0]
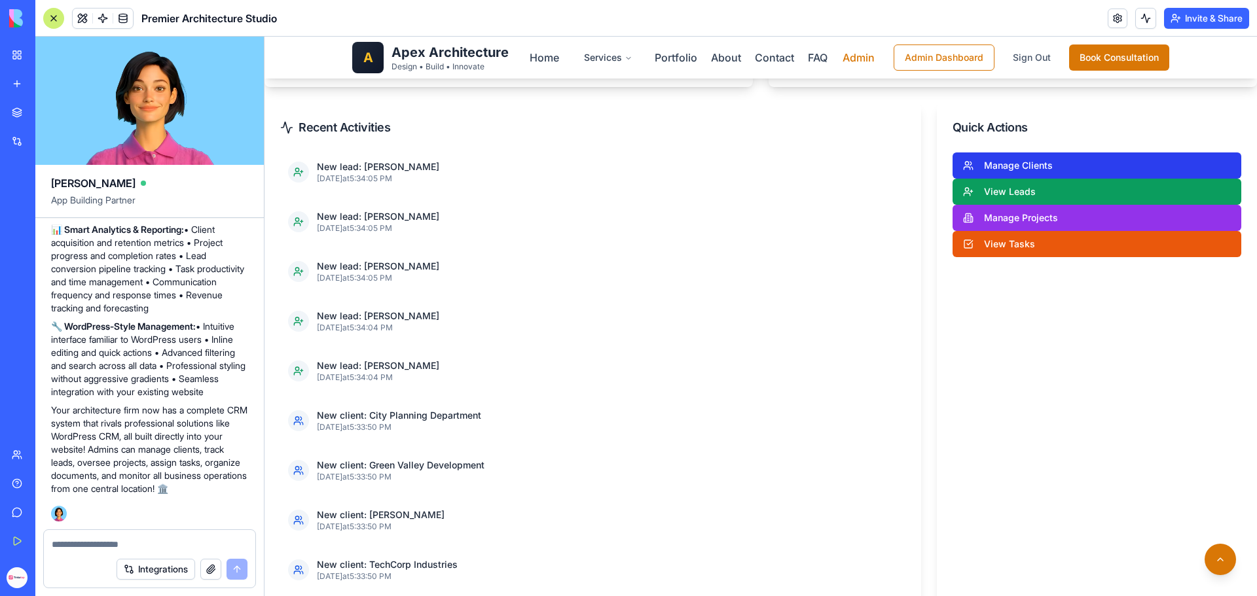
click at [1026, 164] on button "Manage Clients" at bounding box center [1096, 166] width 289 height 26
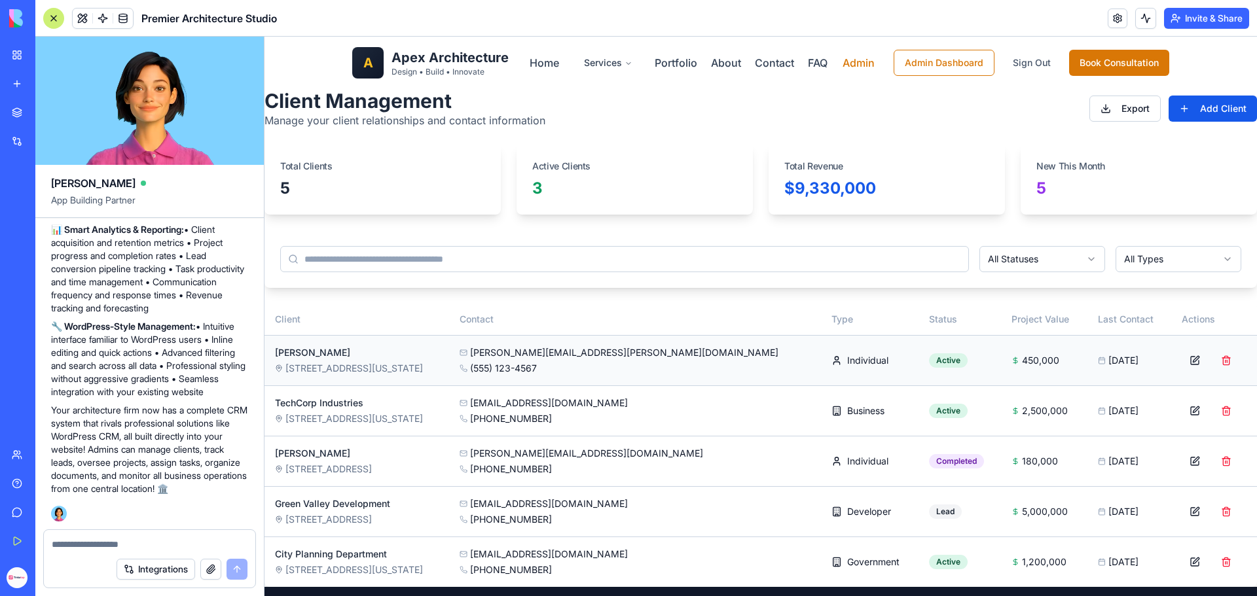
click at [1181, 361] on button at bounding box center [1194, 361] width 26 height 24
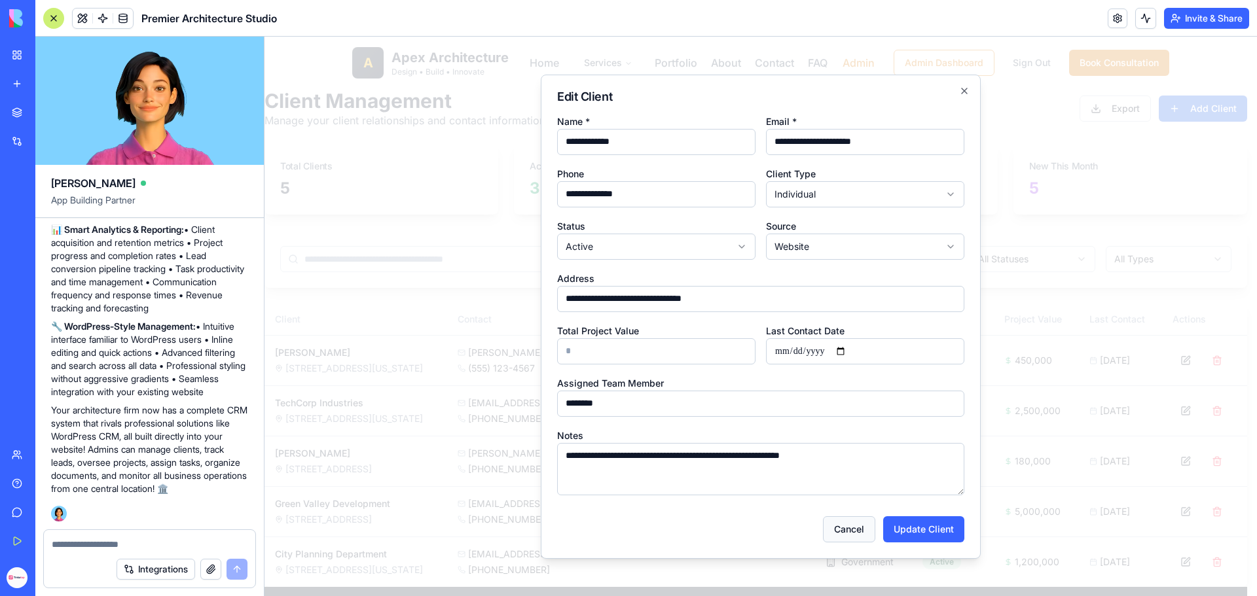
click at [853, 528] on button "Cancel" at bounding box center [849, 529] width 52 height 26
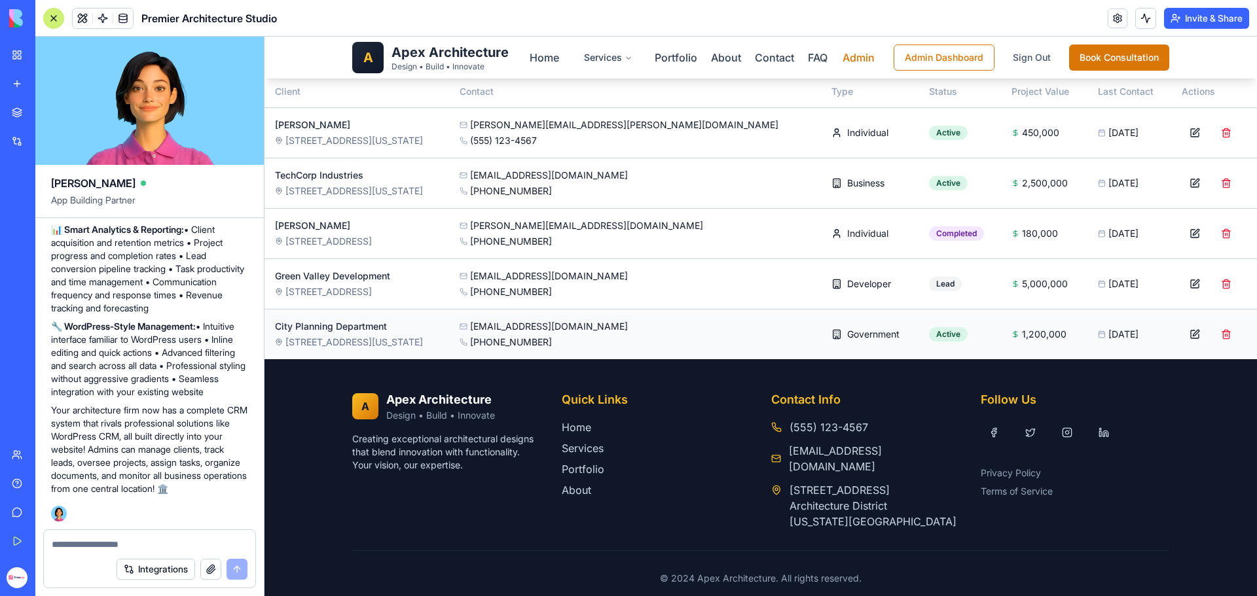
scroll to position [232, 0]
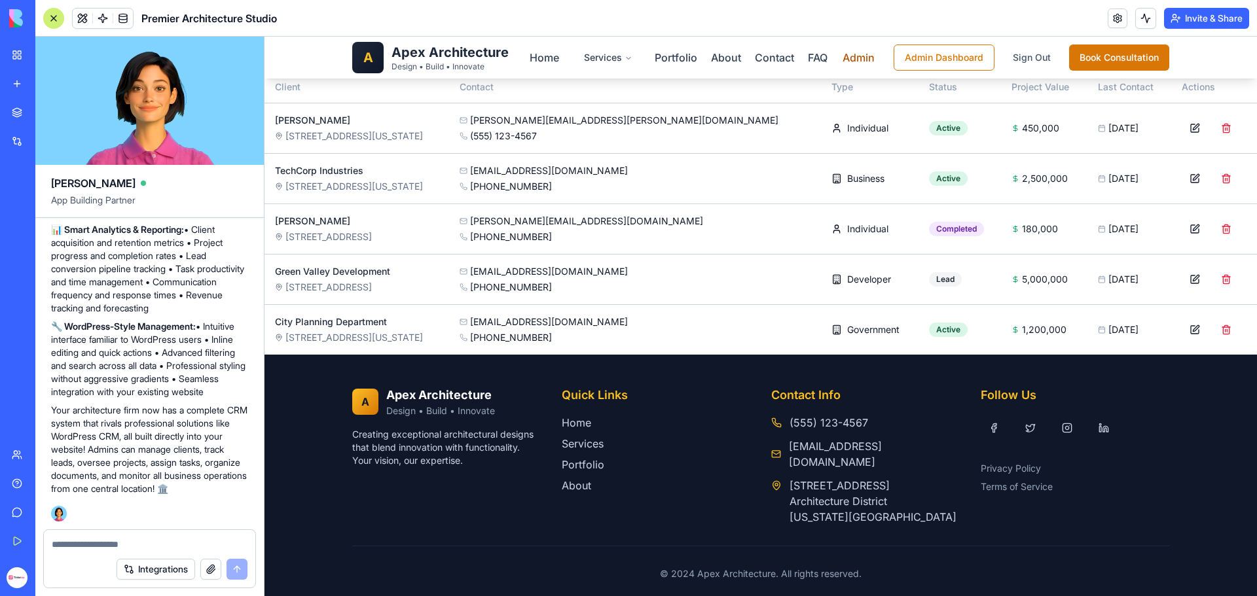
click at [859, 53] on link "Admin" at bounding box center [858, 57] width 32 height 13
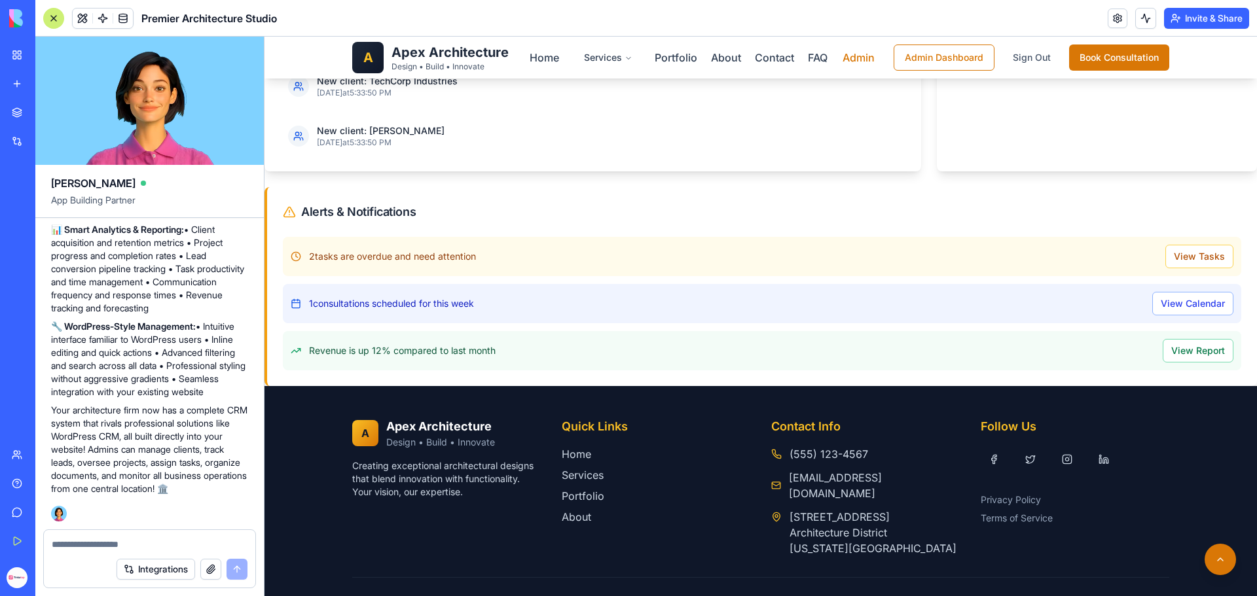
scroll to position [1363, 0]
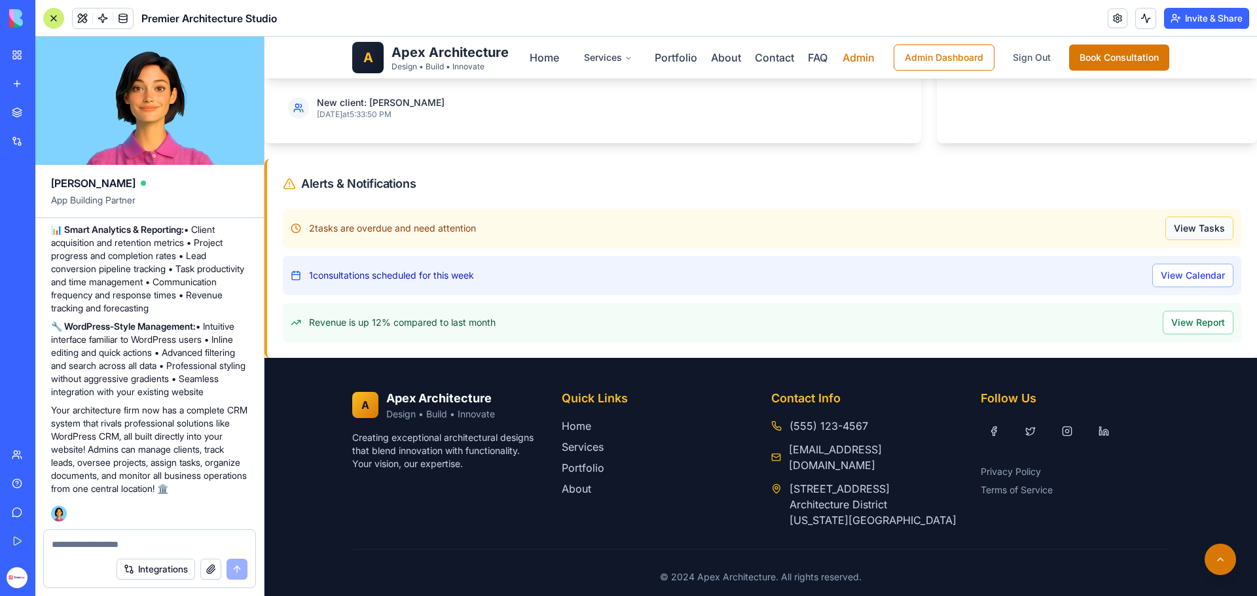
click at [1207, 222] on button "View Tasks" at bounding box center [1199, 229] width 68 height 24
click at [1168, 274] on button "View Calendar" at bounding box center [1192, 276] width 81 height 24
click at [1174, 323] on button "View Report" at bounding box center [1197, 323] width 71 height 24
click at [1204, 224] on button "View Tasks" at bounding box center [1199, 229] width 68 height 24
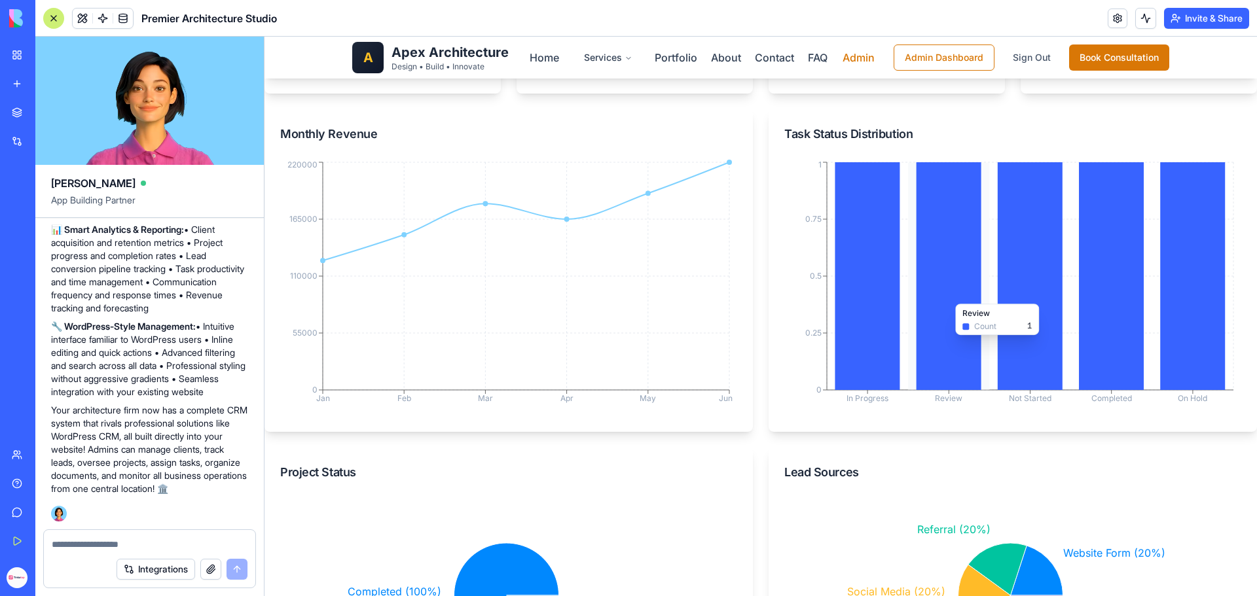
scroll to position [0, 0]
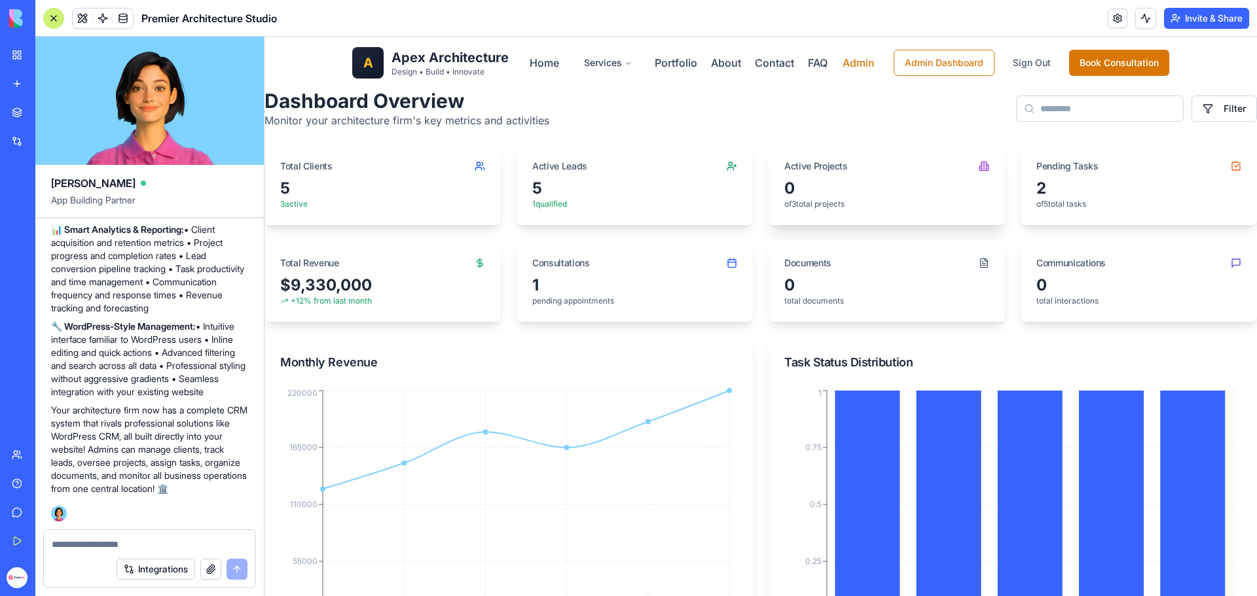
click at [853, 194] on div "0" at bounding box center [886, 188] width 205 height 21
click at [1201, 106] on button "Filter" at bounding box center [1223, 109] width 65 height 26
click at [903, 62] on button "Admin Dashboard" at bounding box center [943, 63] width 101 height 26
click at [863, 62] on link "Admin" at bounding box center [858, 62] width 32 height 13
click at [922, 68] on button "Admin Dashboard" at bounding box center [943, 63] width 101 height 26
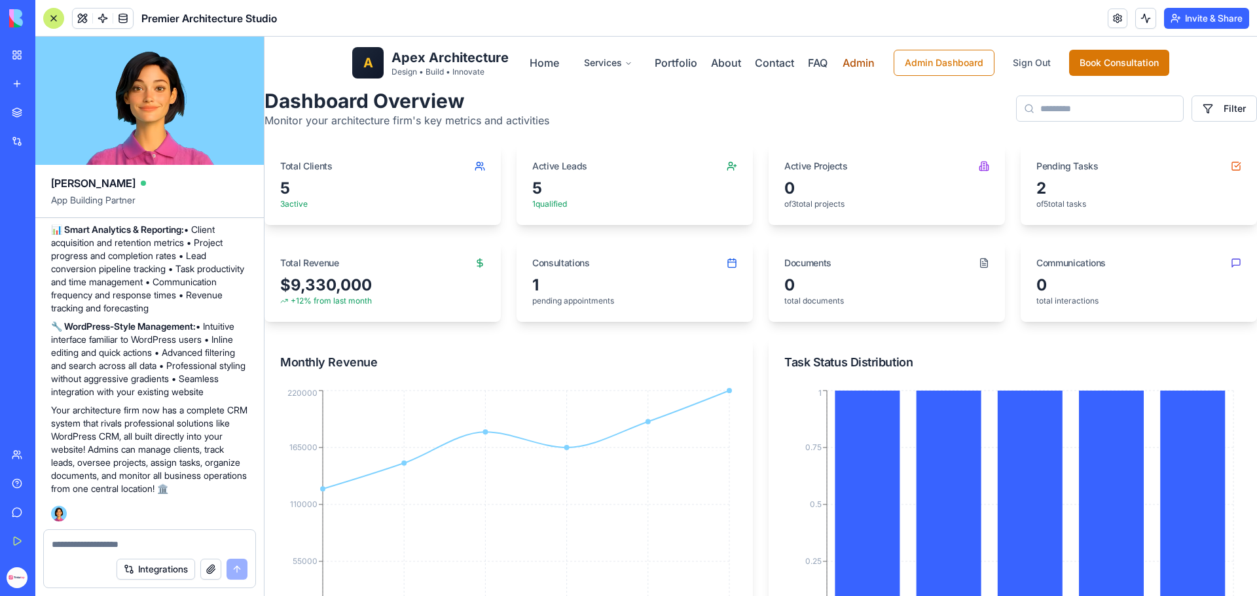
click at [842, 58] on link "Admin" at bounding box center [858, 62] width 32 height 13
click at [921, 61] on button "Admin Dashboard" at bounding box center [943, 63] width 101 height 26
click at [948, 268] on div "Documents" at bounding box center [886, 258] width 236 height 34
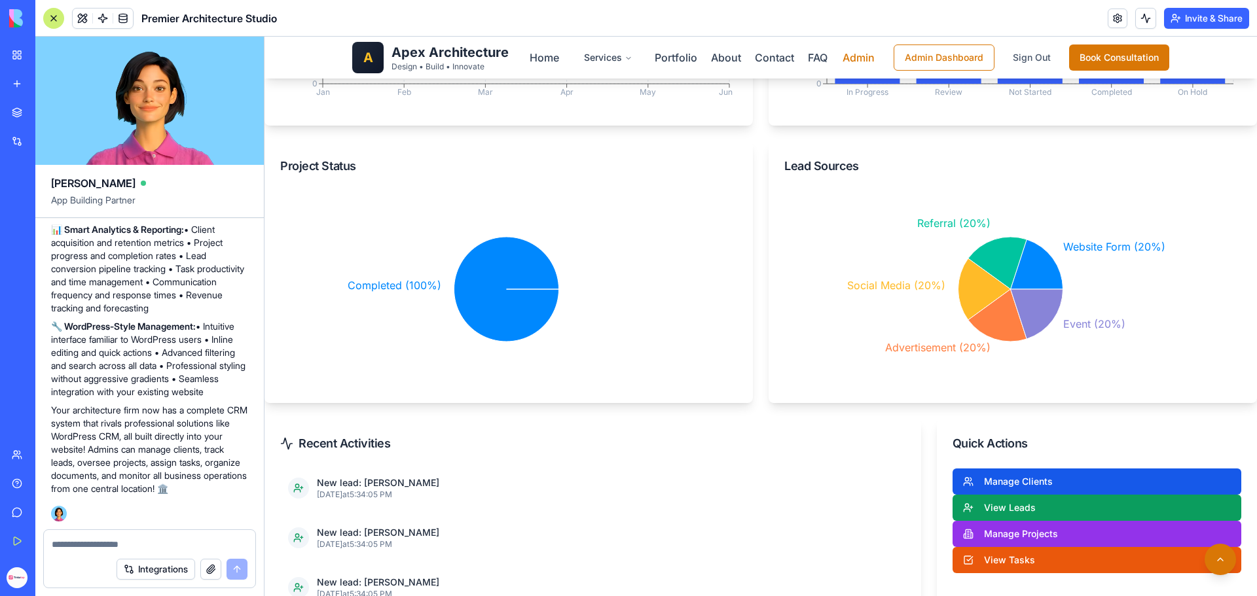
scroll to position [720, 0]
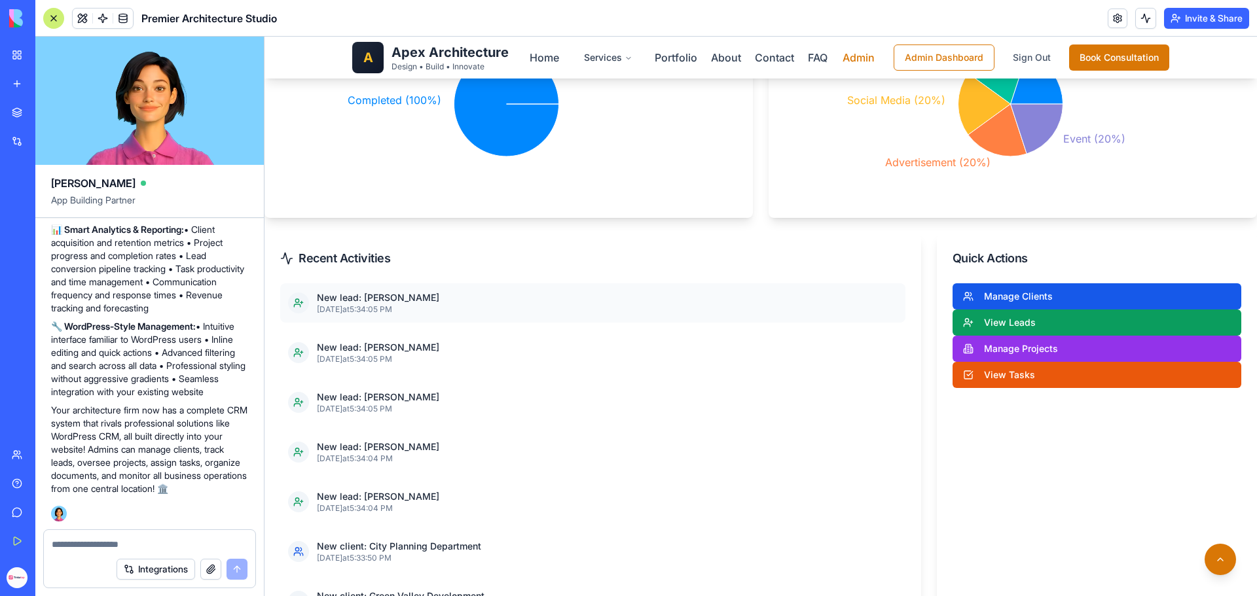
click at [380, 298] on p "New lead: [PERSON_NAME]" at bounding box center [607, 297] width 581 height 13
click at [1055, 318] on button "View Leads" at bounding box center [1096, 323] width 289 height 26
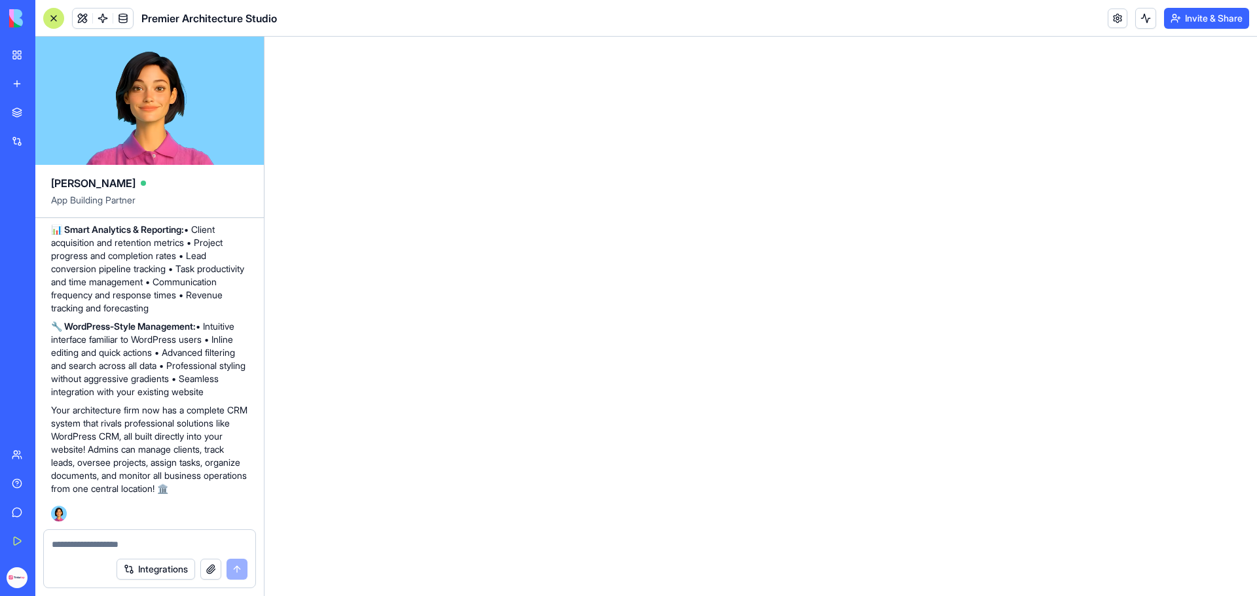
click at [148, 548] on textarea at bounding box center [150, 544] width 196 height 13
click at [63, 550] on textarea at bounding box center [150, 544] width 196 height 13
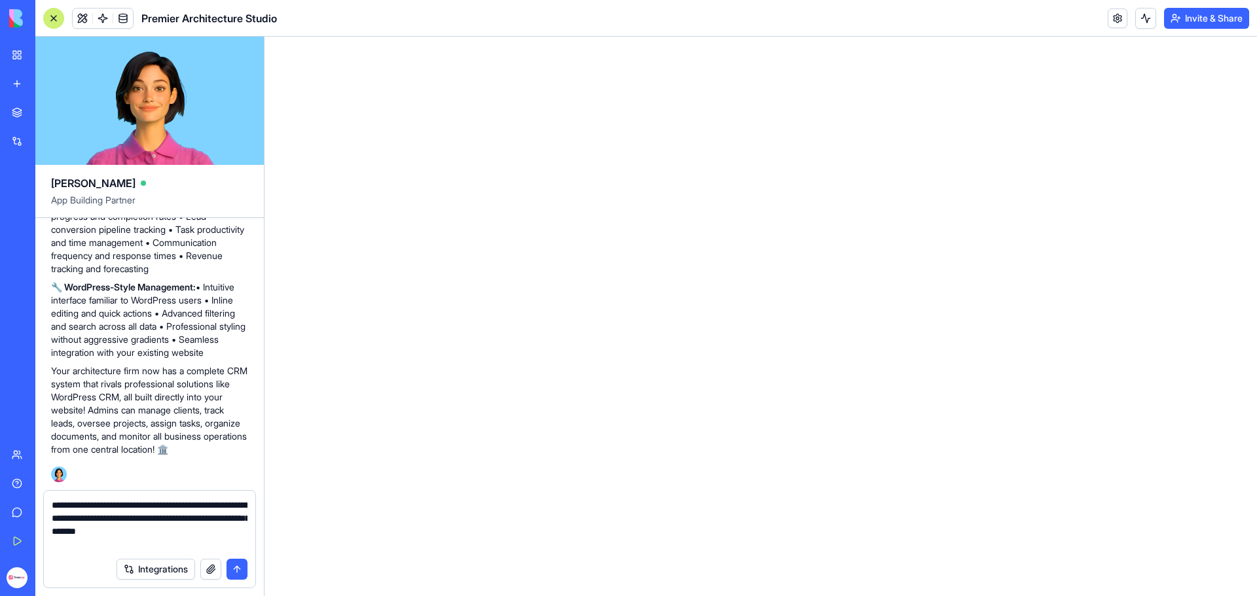
type textarea "**********"
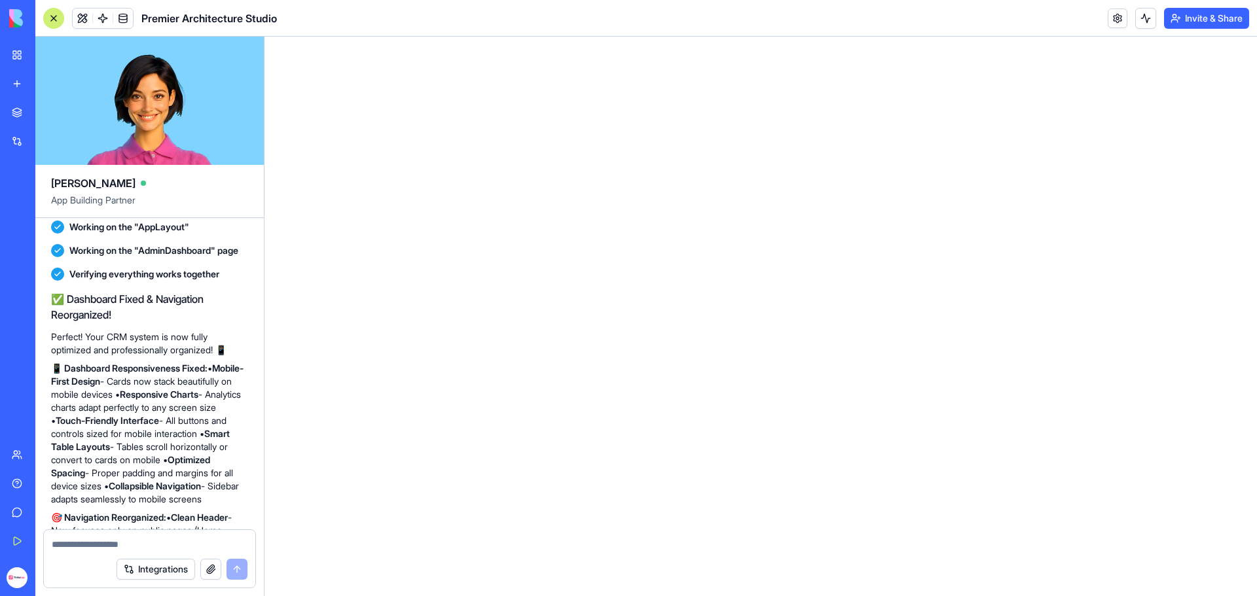
scroll to position [5042, 0]
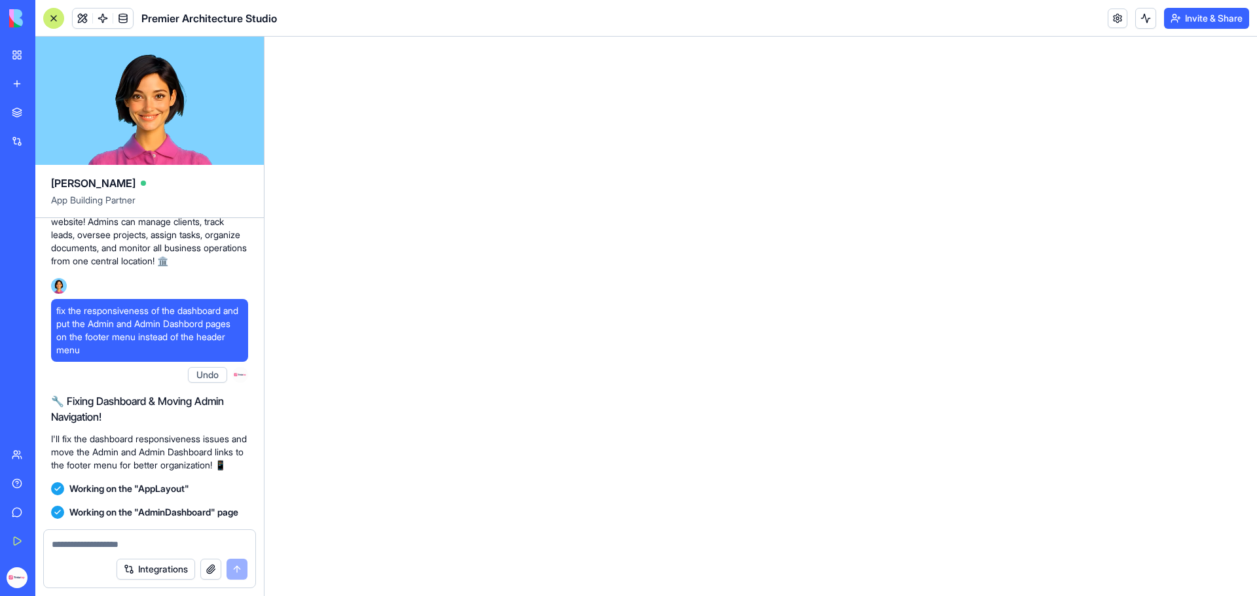
click at [48, 49] on div "My Workspace" at bounding box center [39, 54] width 17 height 13
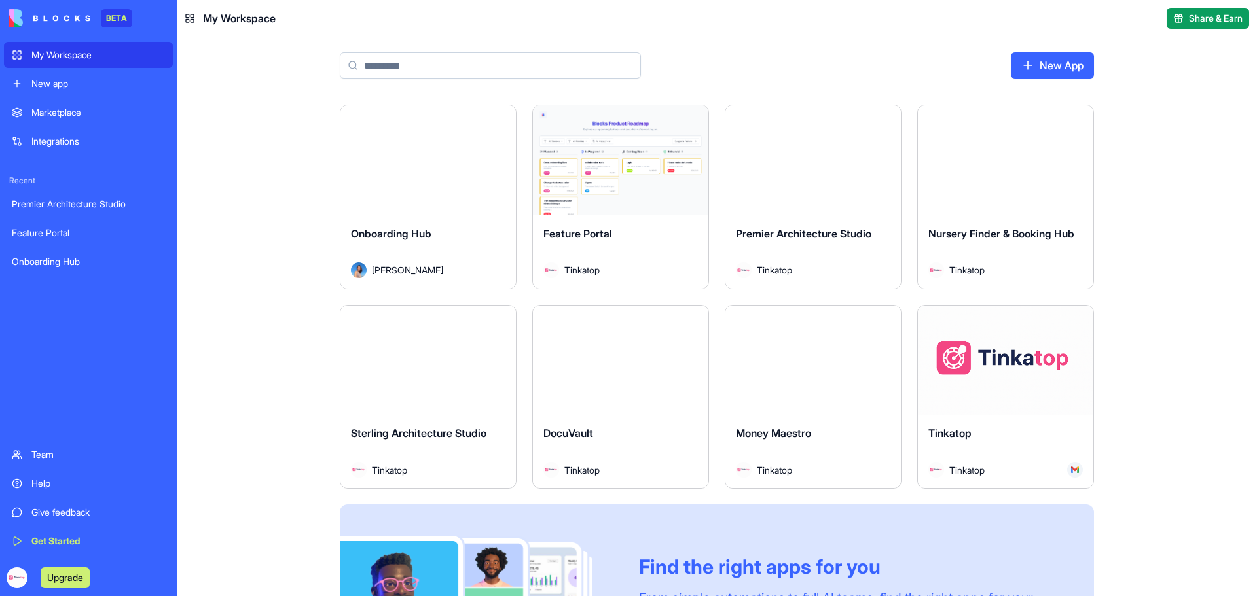
click at [800, 202] on div "Launch" at bounding box center [812, 160] width 175 height 110
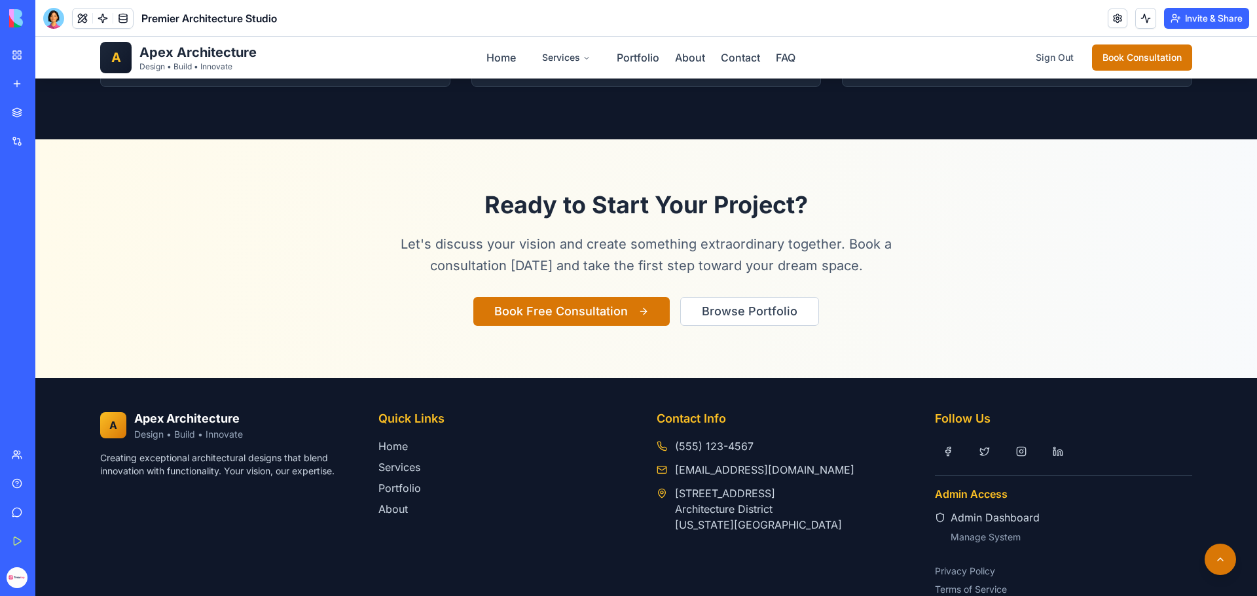
scroll to position [2403, 0]
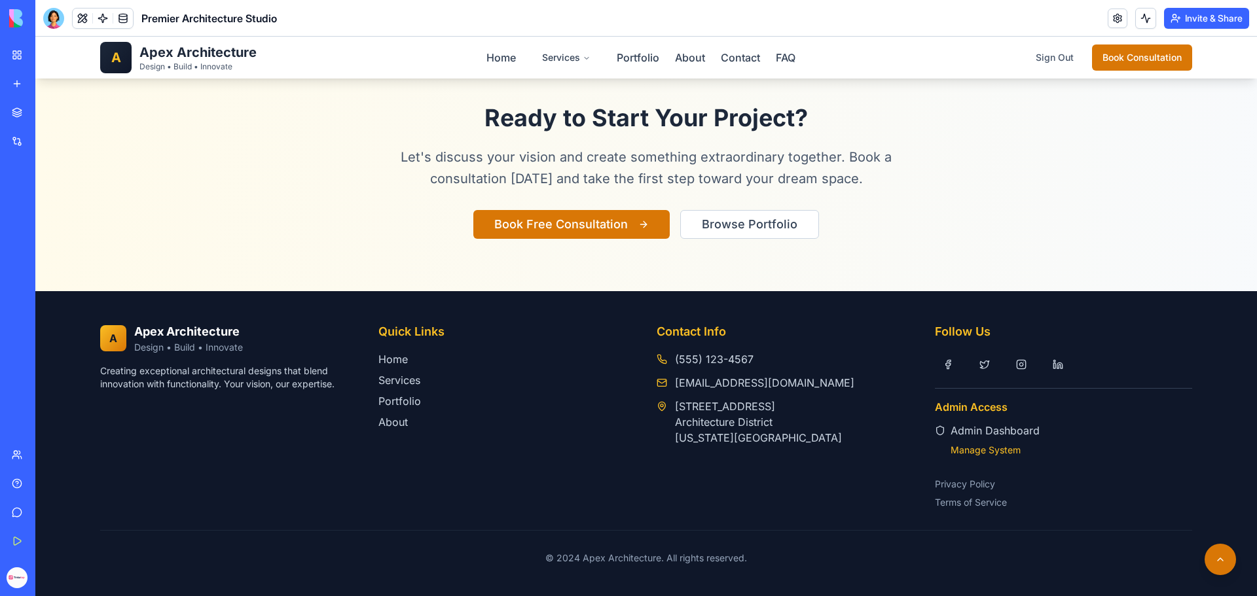
click at [981, 452] on link "Manage System" at bounding box center [1071, 450] width 242 height 13
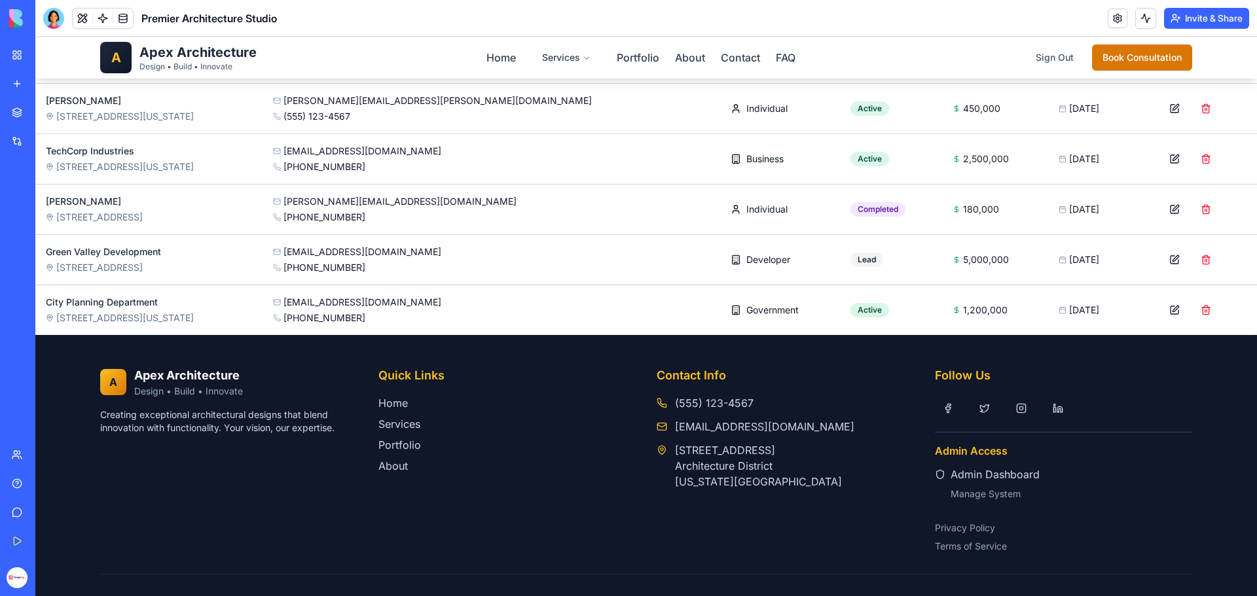
scroll to position [296, 0]
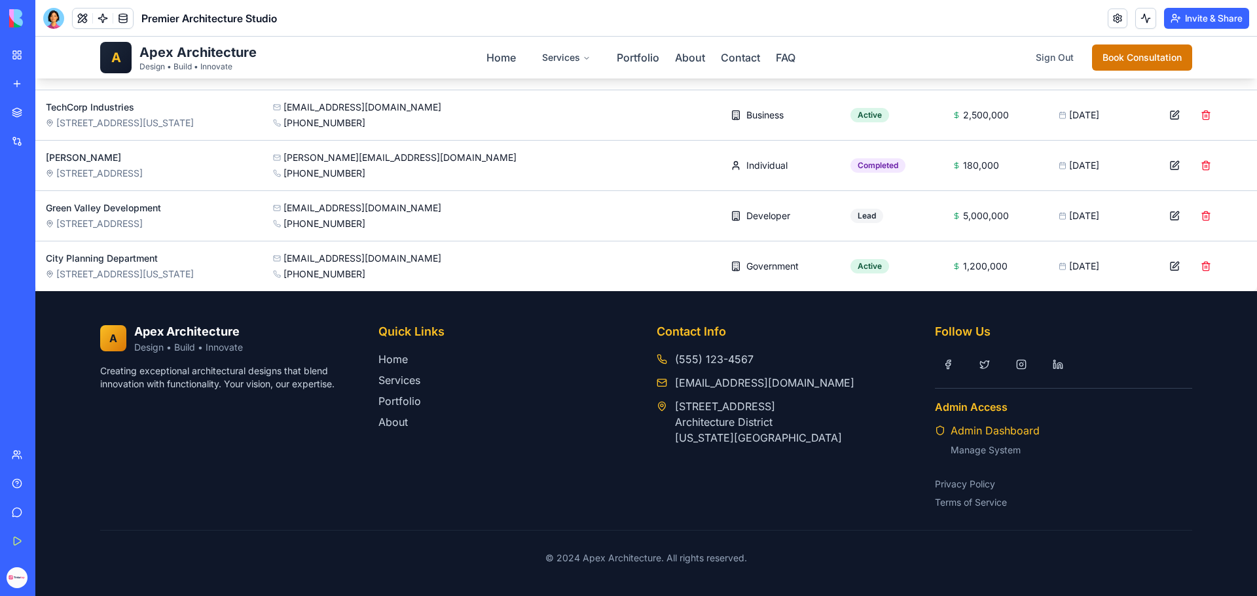
click at [985, 434] on link "Admin Dashboard" at bounding box center [1063, 431] width 257 height 16
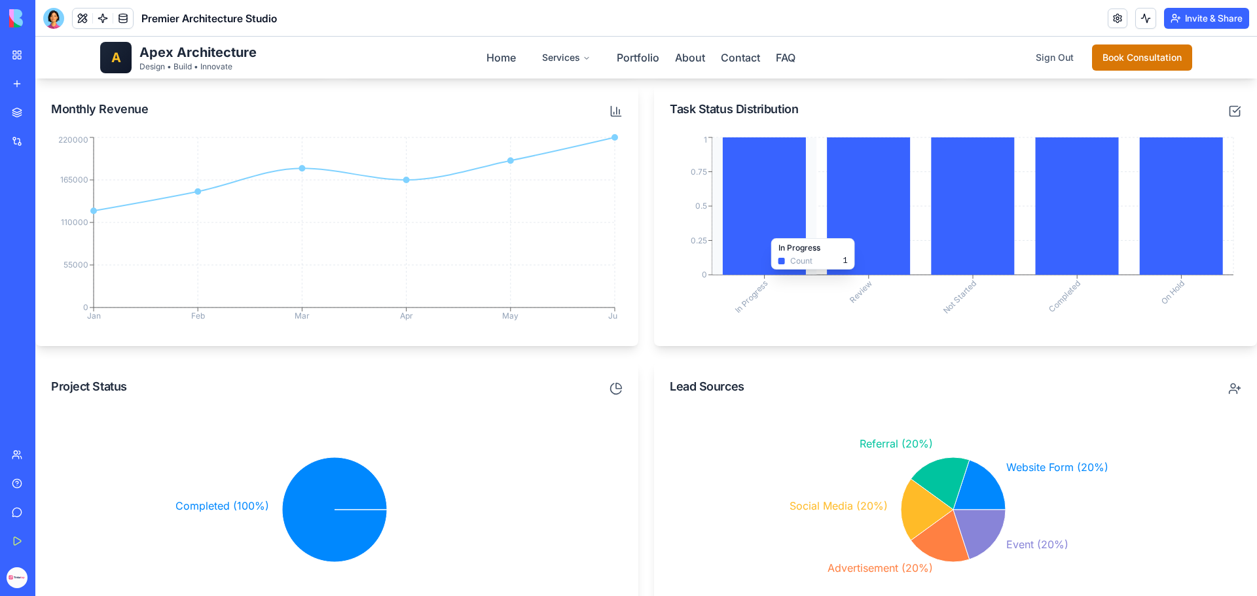
scroll to position [262, 0]
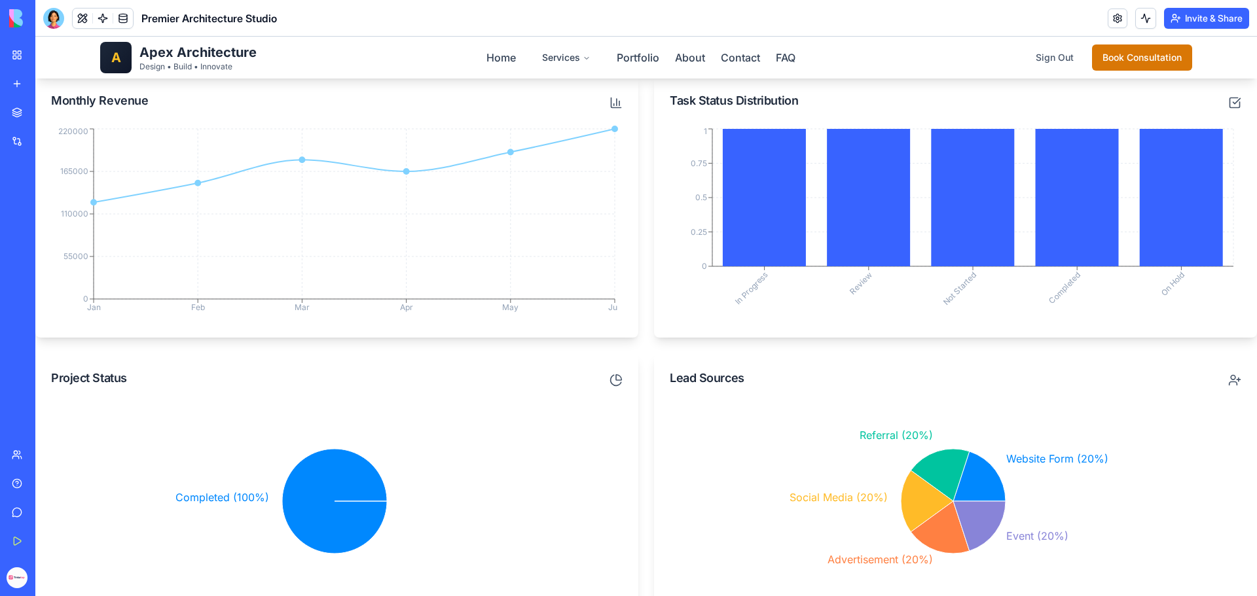
click at [596, 412] on icon "Completed (100%)" at bounding box center [334, 501] width 567 height 196
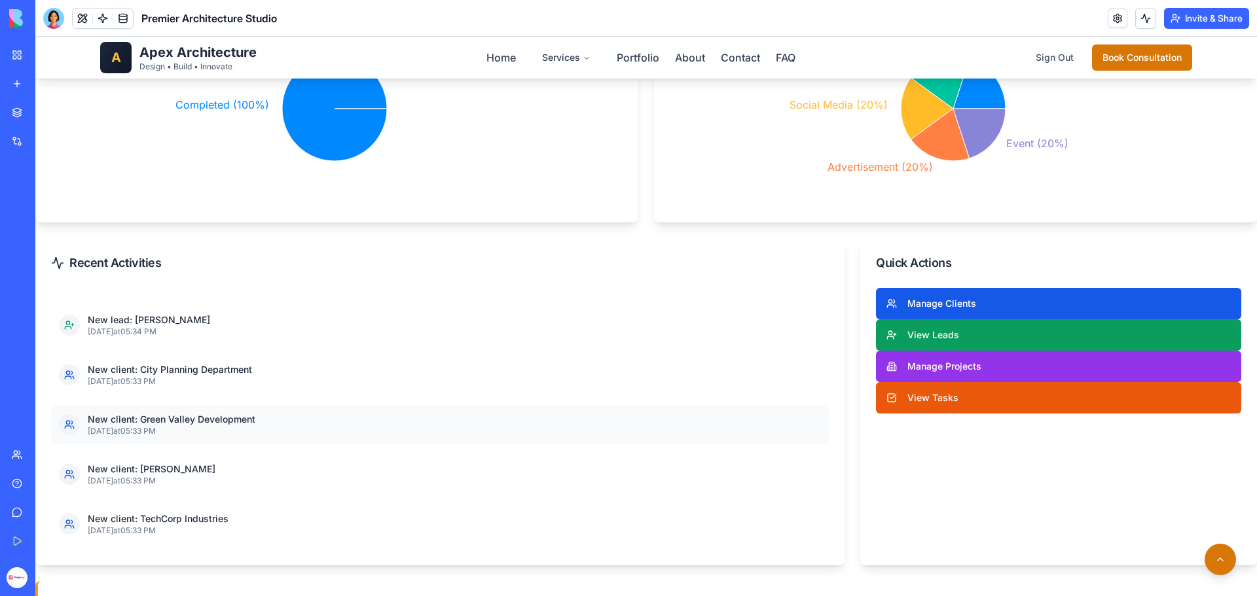
scroll to position [196, 0]
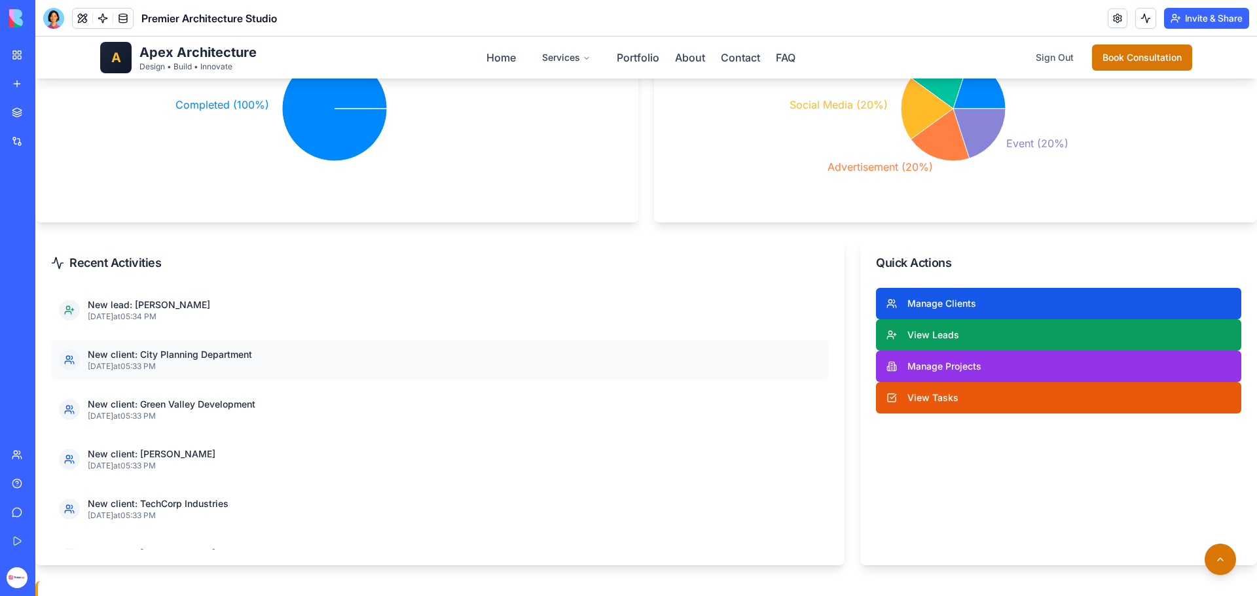
click at [135, 361] on p "New client: City Planning Department" at bounding box center [454, 354] width 733 height 13
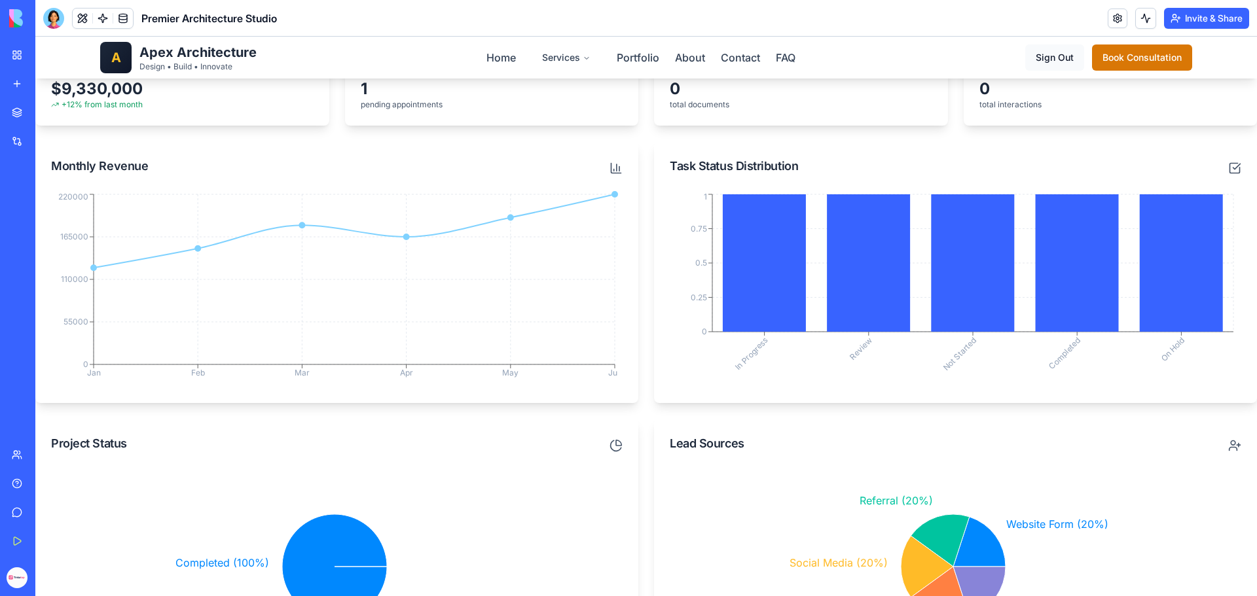
click at [1038, 56] on button "Sign Out" at bounding box center [1054, 58] width 59 height 26
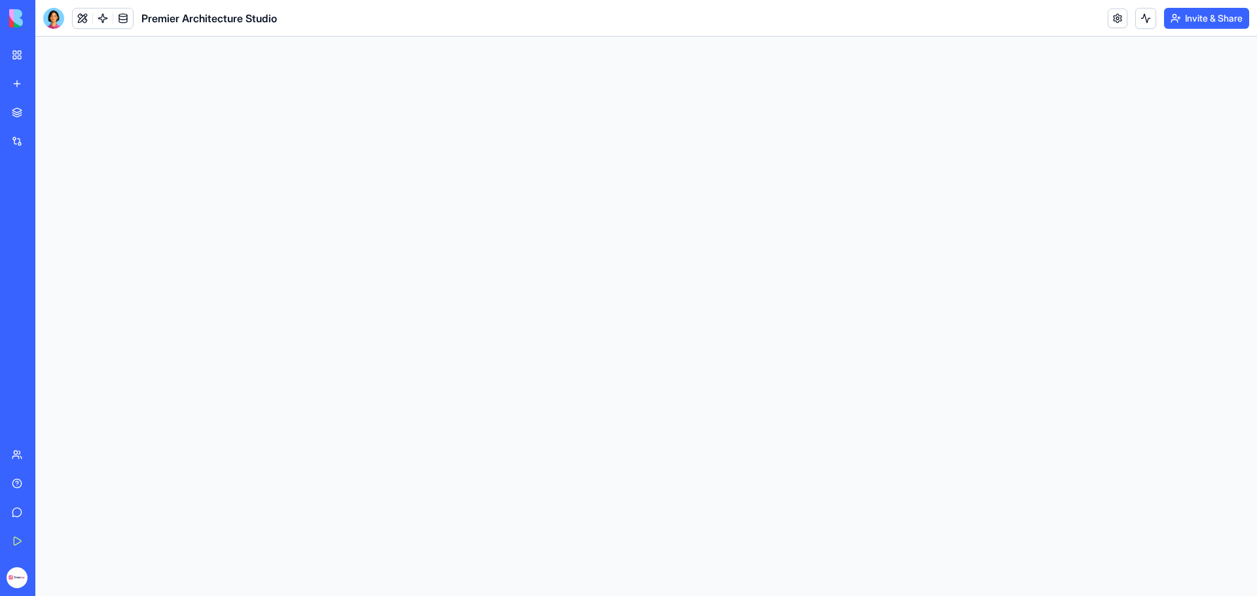
scroll to position [0, 0]
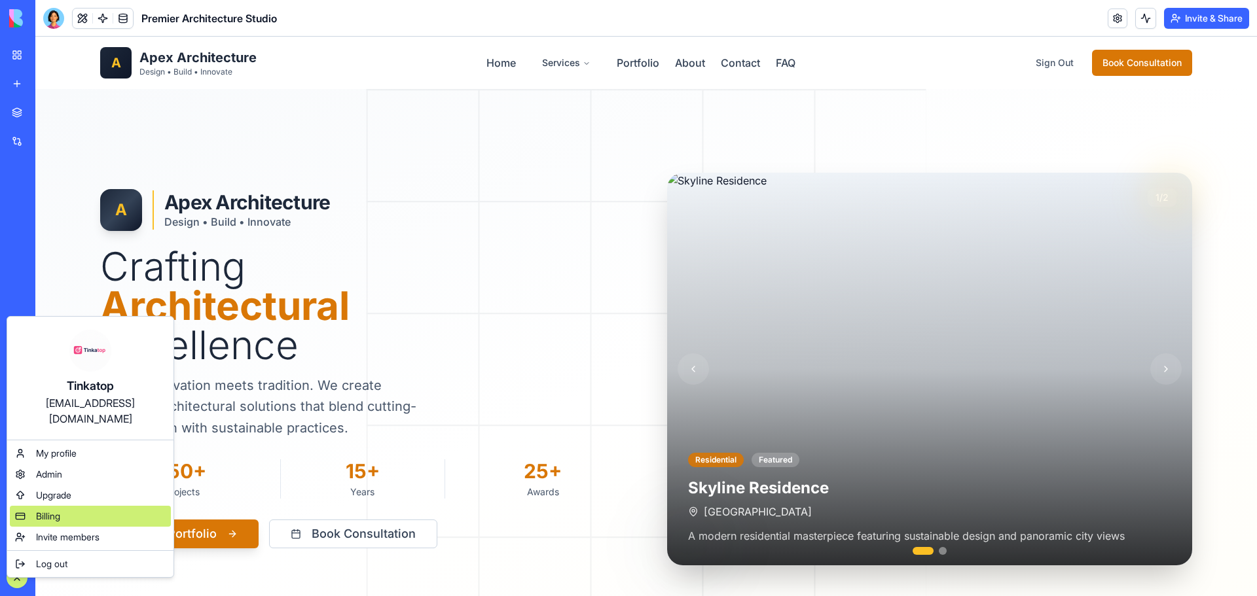
click at [39, 510] on span "Billing" at bounding box center [48, 516] width 24 height 13
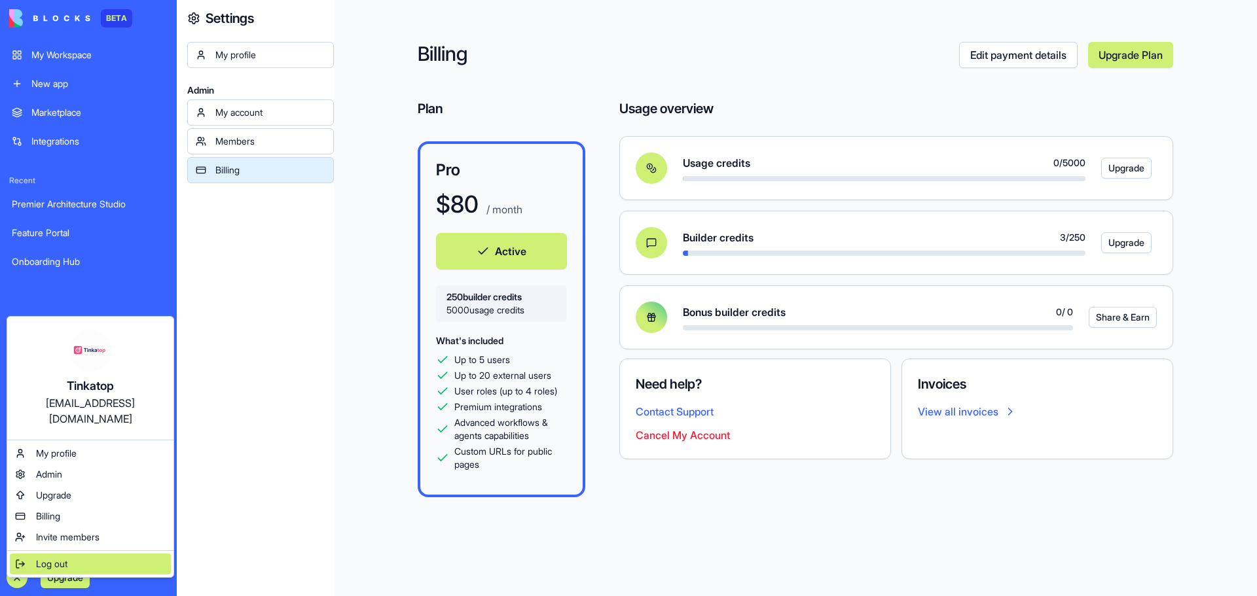
click at [32, 554] on div "Log out" at bounding box center [90, 564] width 161 height 21
